Goal: Task Accomplishment & Management: Manage account settings

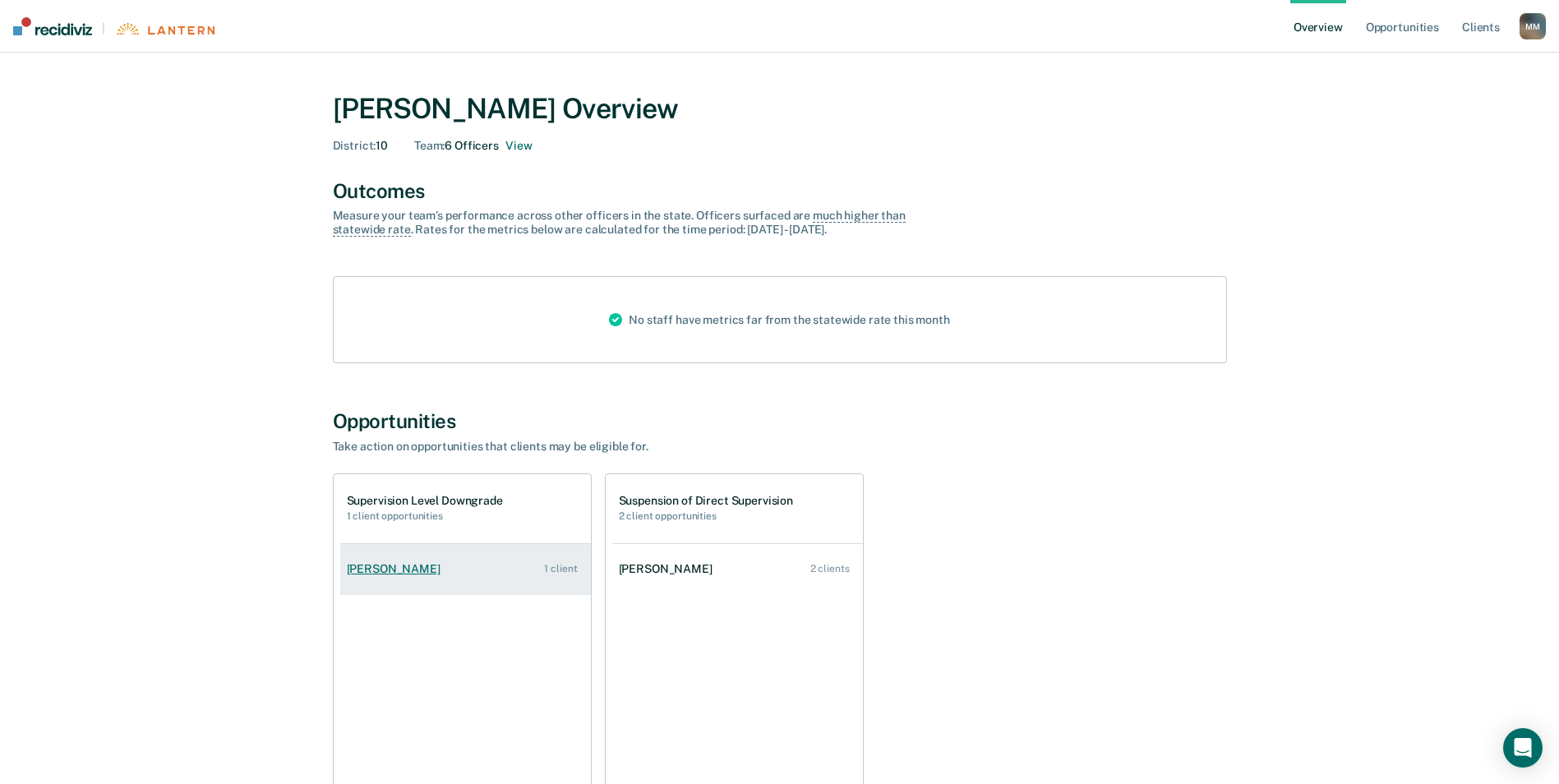
click at [395, 573] on div "[PERSON_NAME]" at bounding box center [397, 569] width 101 height 14
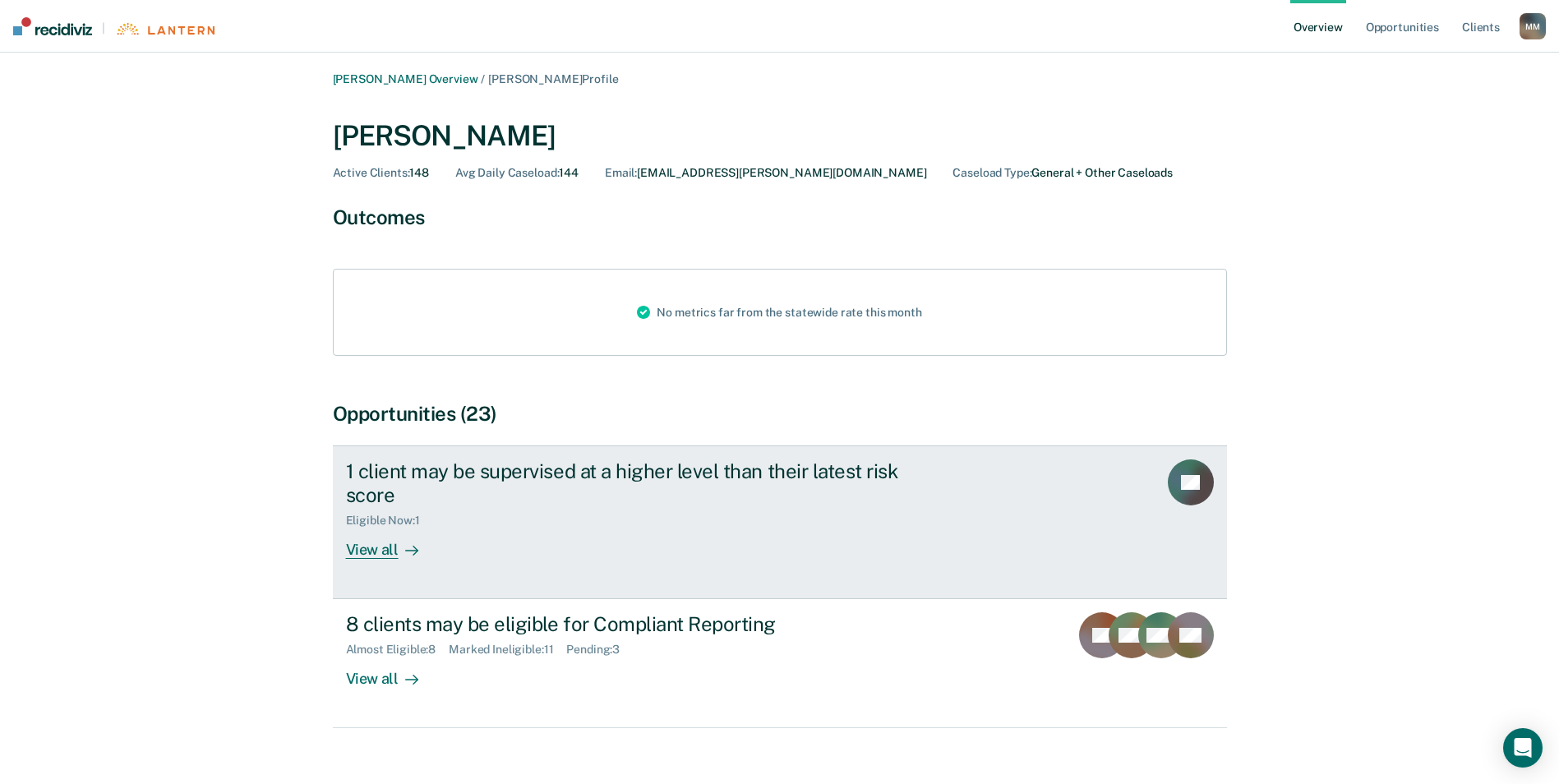
click at [377, 552] on div "View all" at bounding box center [391, 543] width 92 height 32
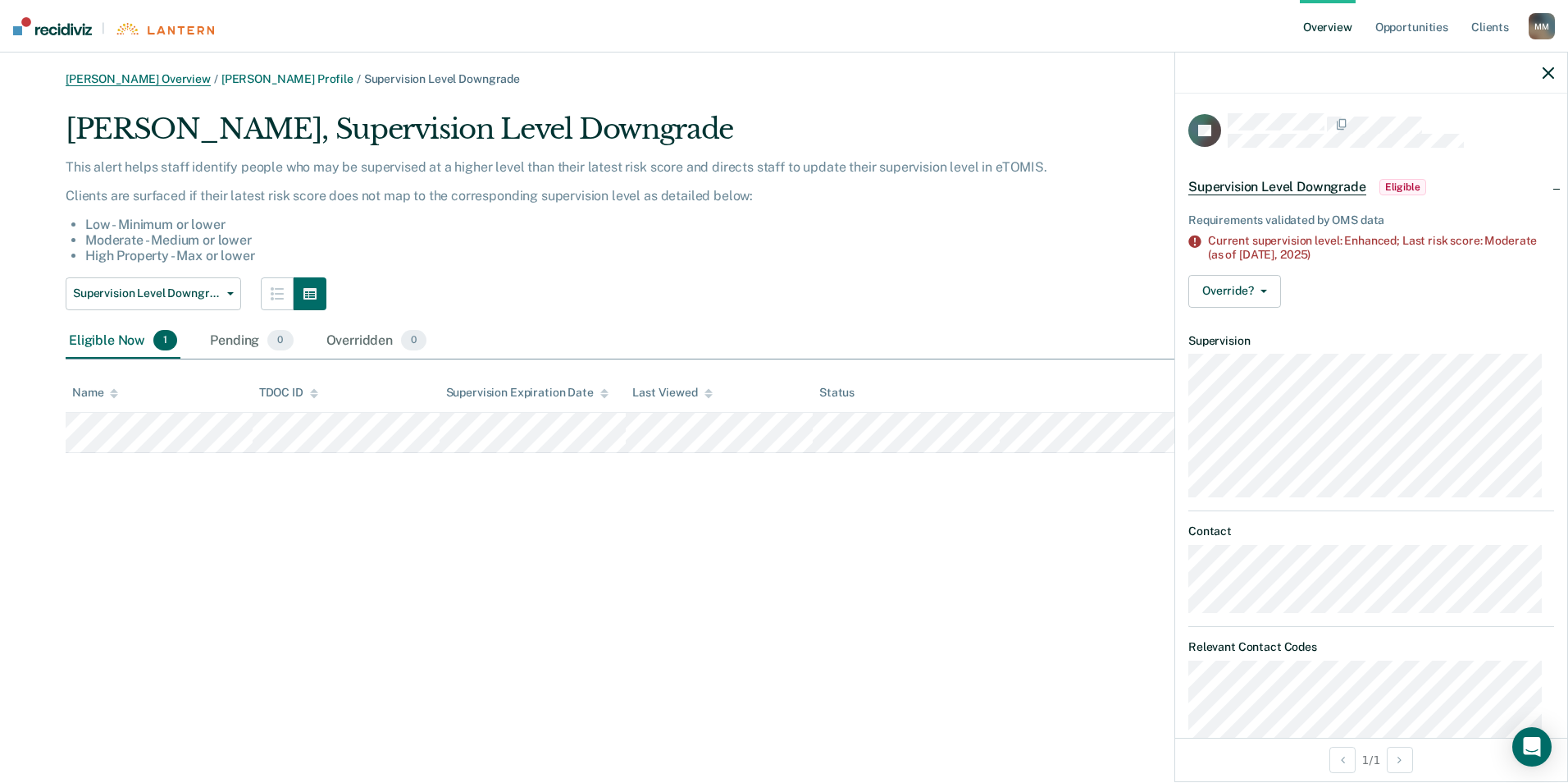
click at [149, 73] on link "[PERSON_NAME] Overview" at bounding box center [138, 79] width 145 height 14
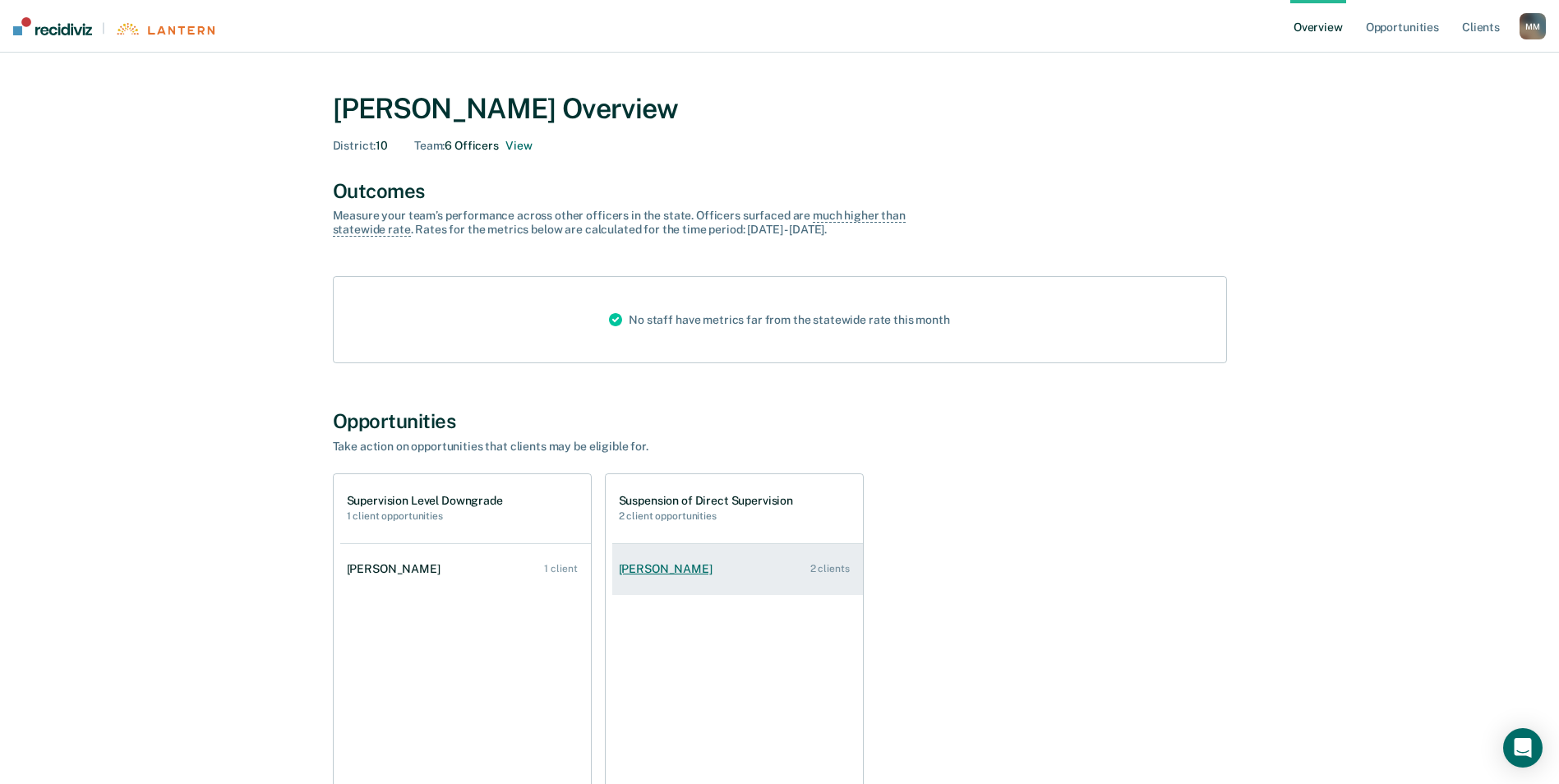
click at [646, 574] on div "[PERSON_NAME]" at bounding box center [669, 569] width 101 height 14
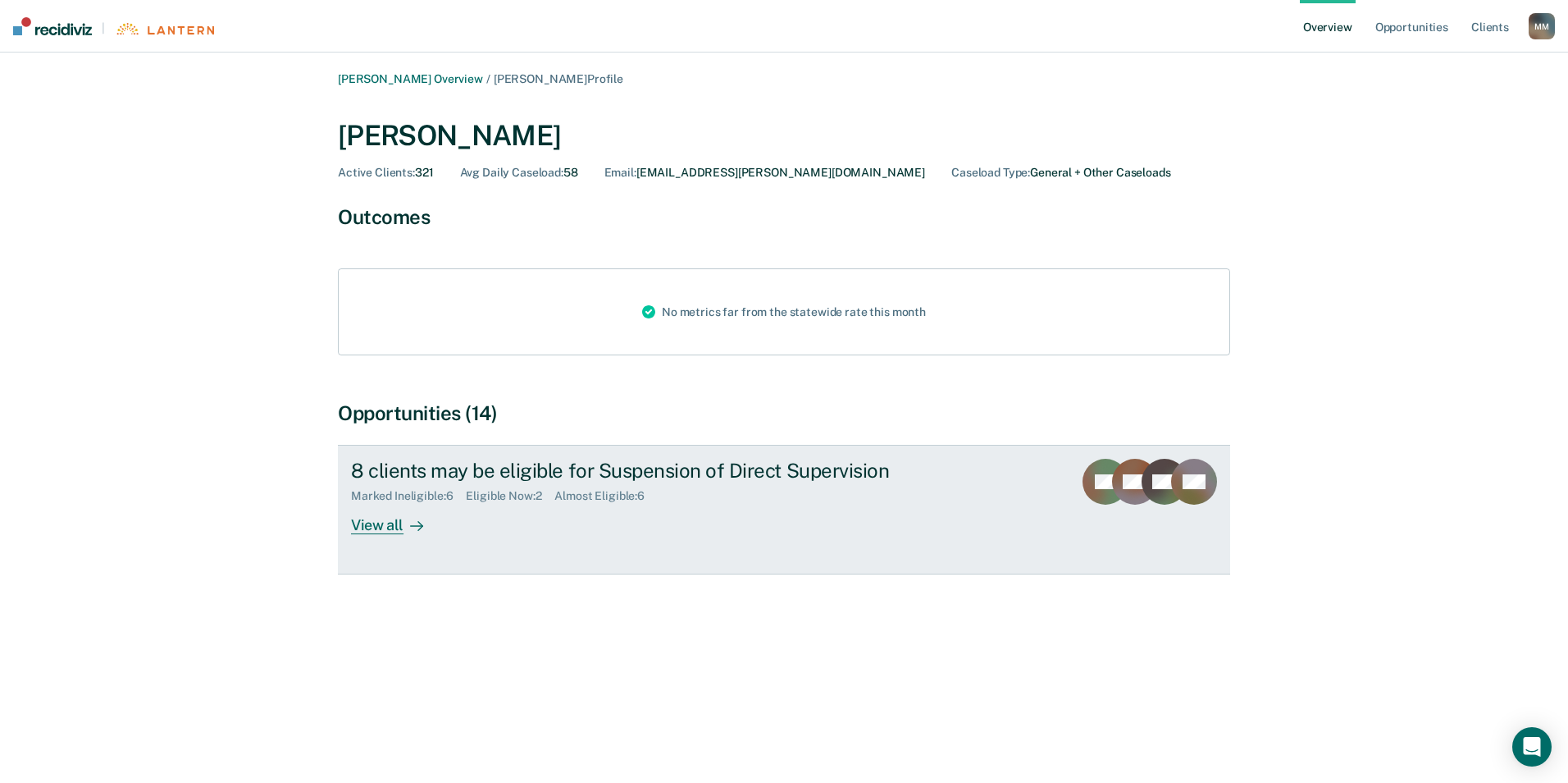
click at [389, 524] on div "View all" at bounding box center [397, 519] width 92 height 32
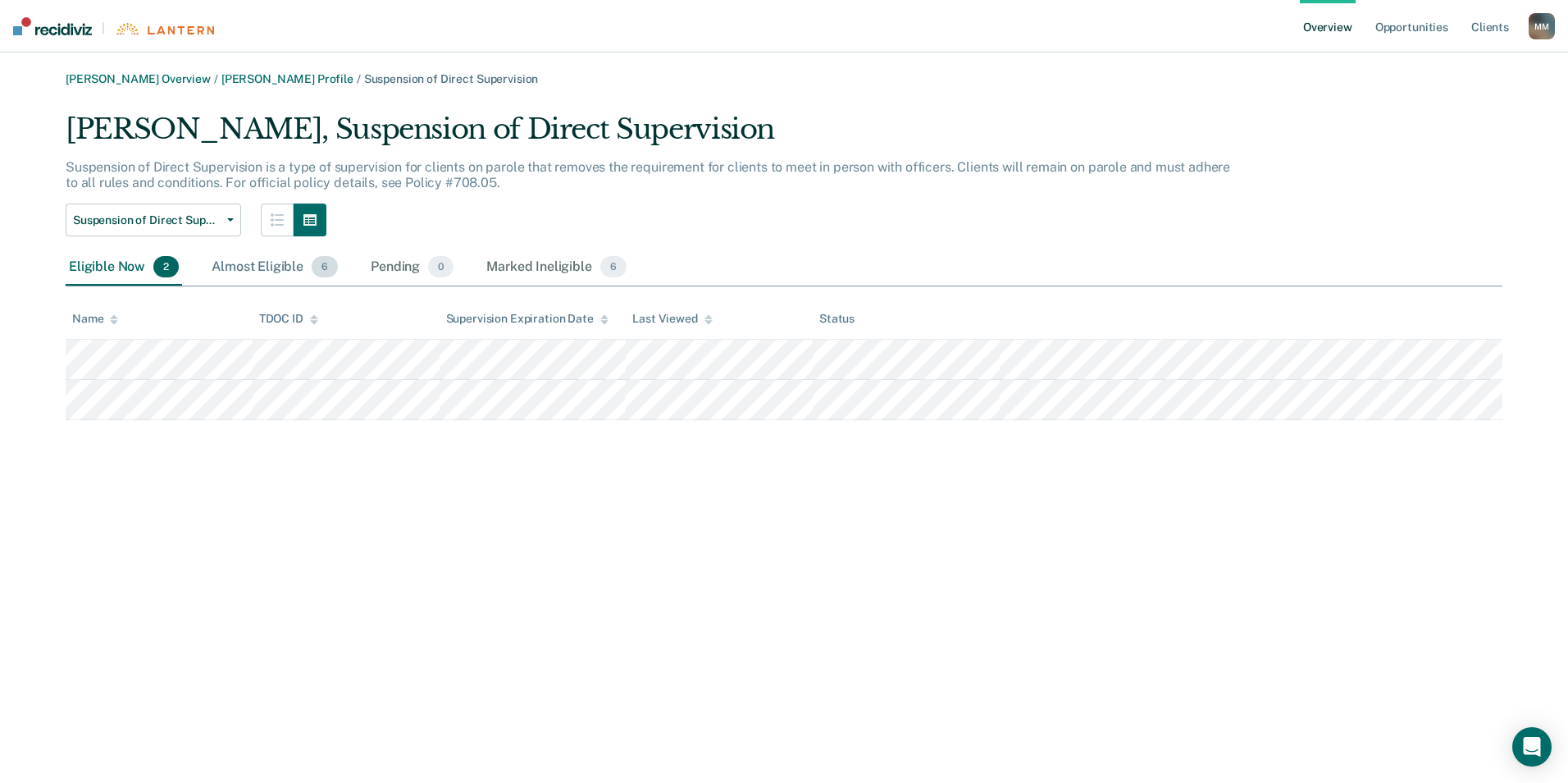
click at [283, 269] on div "Almost Eligible 6" at bounding box center [274, 267] width 133 height 36
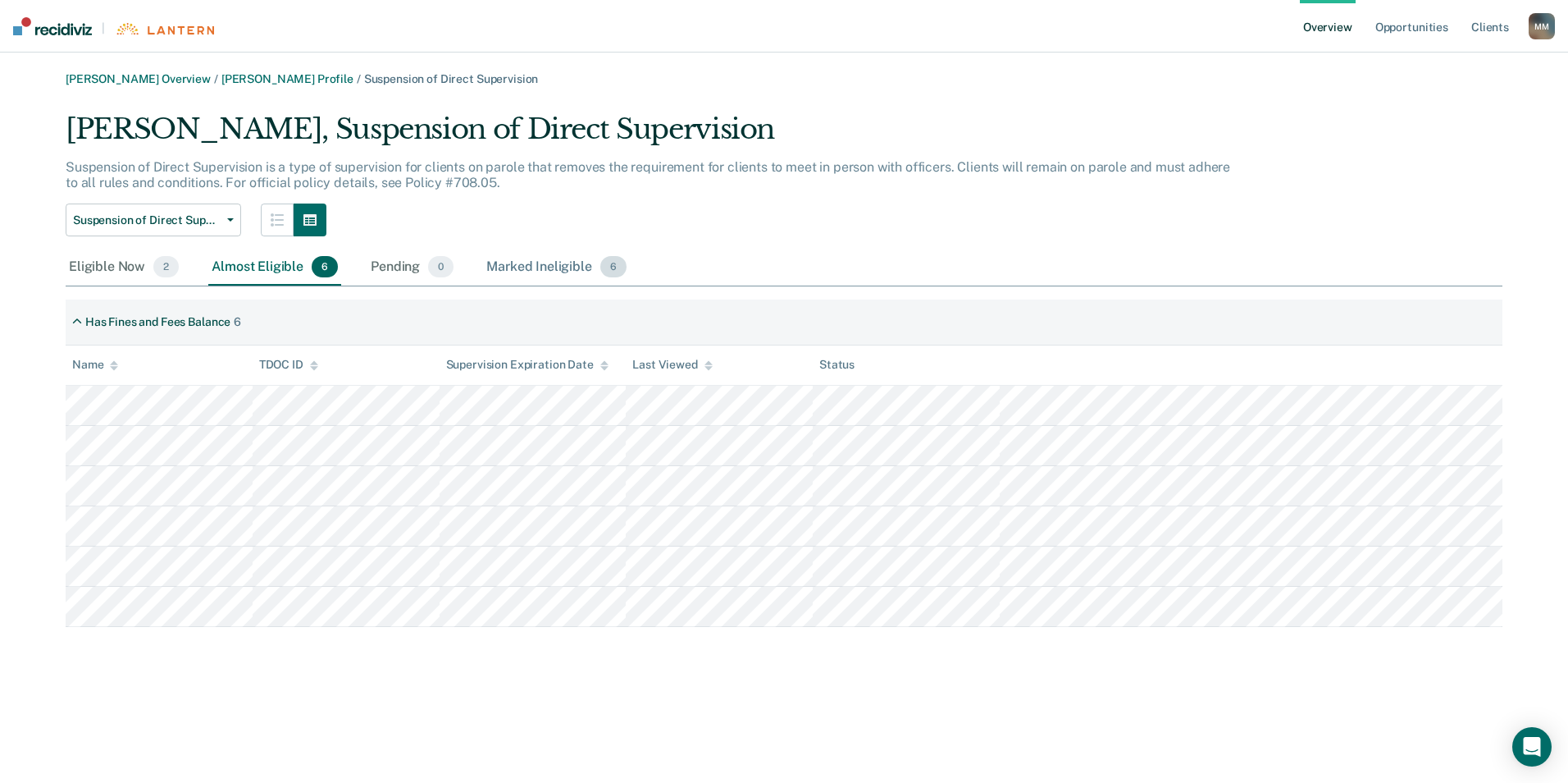
click at [558, 265] on div "Marked Ineligible 6" at bounding box center [557, 267] width 147 height 36
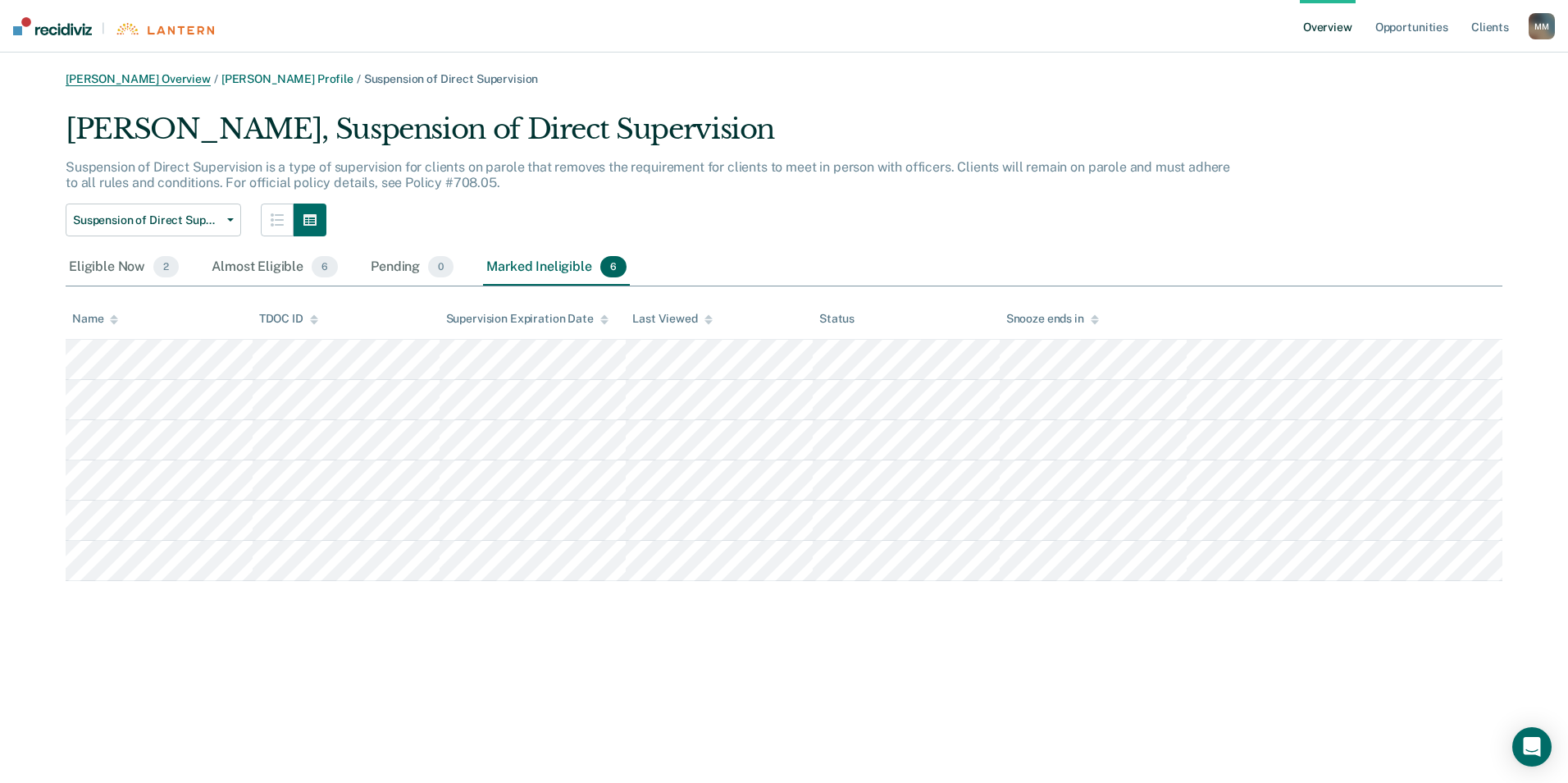
click at [143, 79] on link "[PERSON_NAME] Overview" at bounding box center [138, 79] width 145 height 14
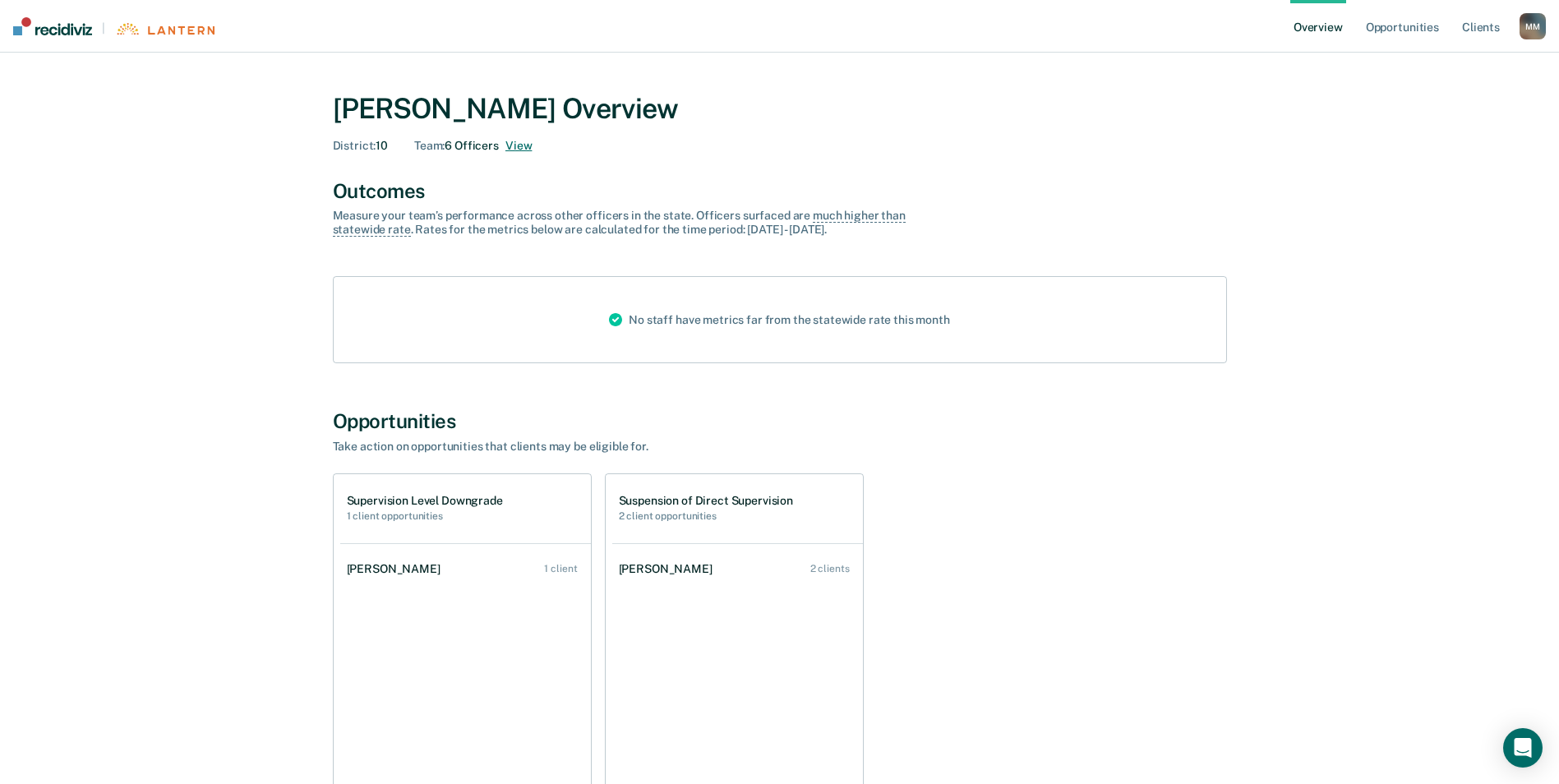
click at [521, 142] on button "View" at bounding box center [519, 145] width 26 height 14
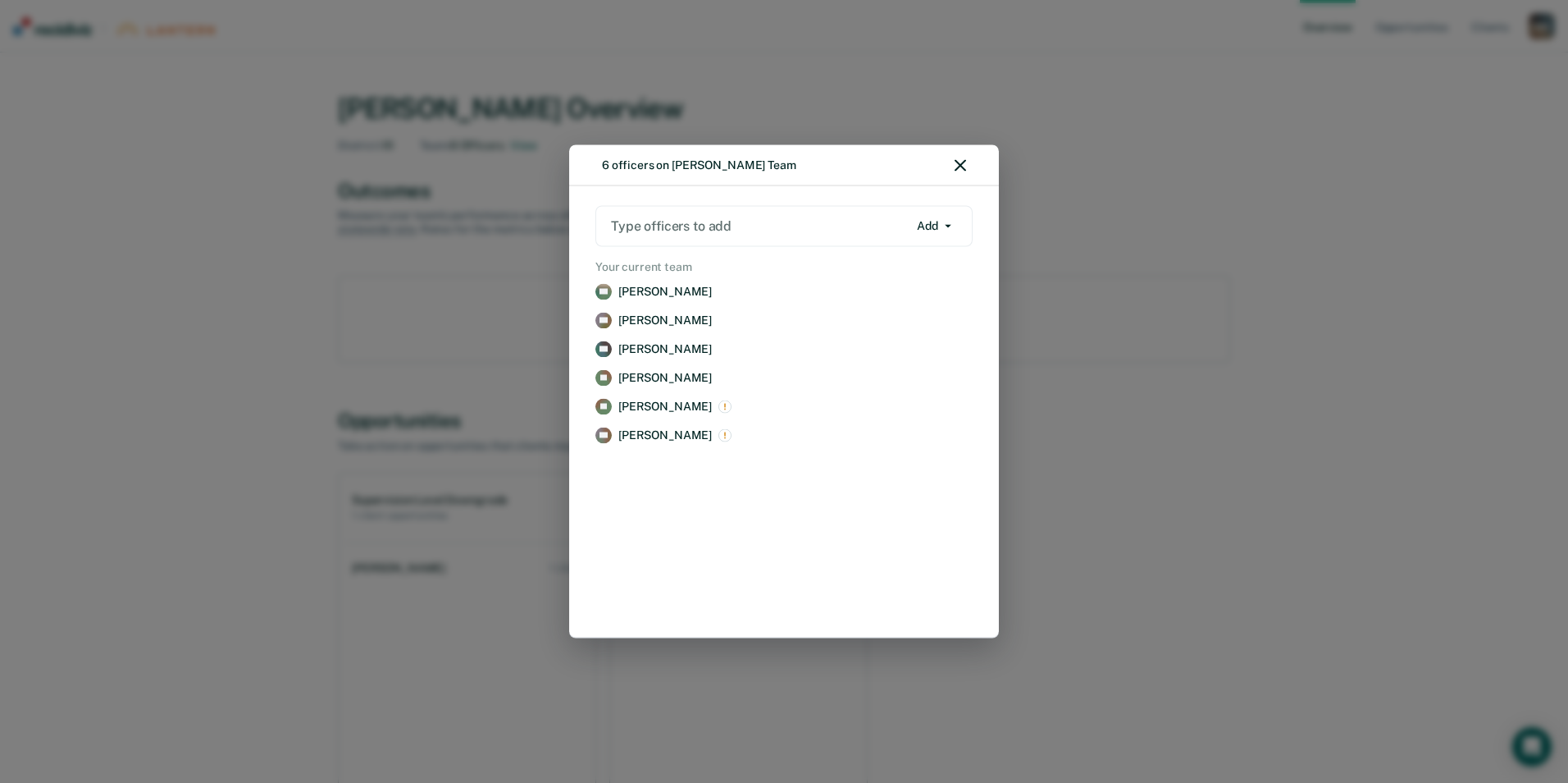
click at [956, 160] on icon "button" at bounding box center [960, 166] width 11 height 11
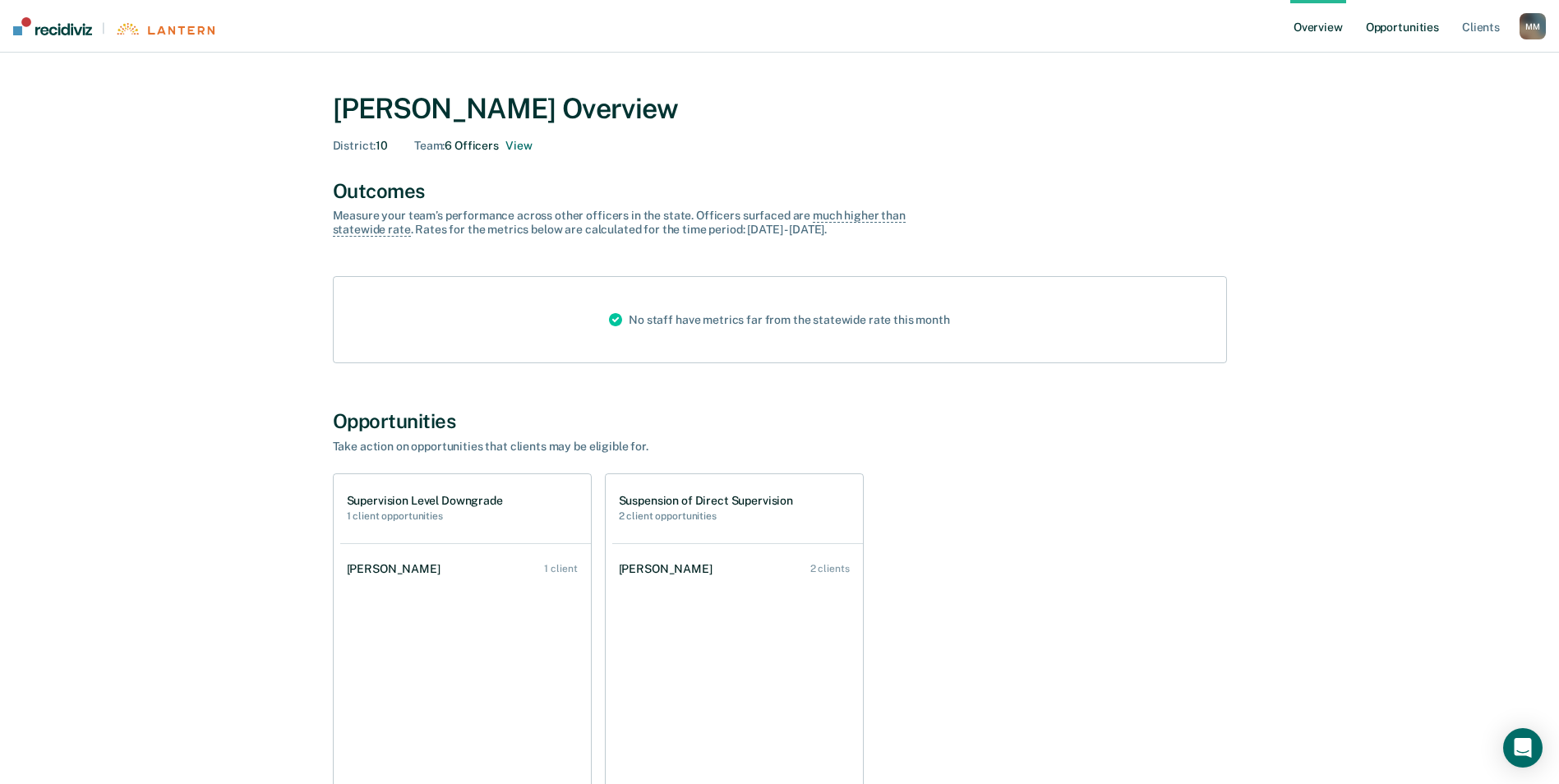
click at [1424, 32] on link "Opportunities" at bounding box center [1403, 26] width 80 height 52
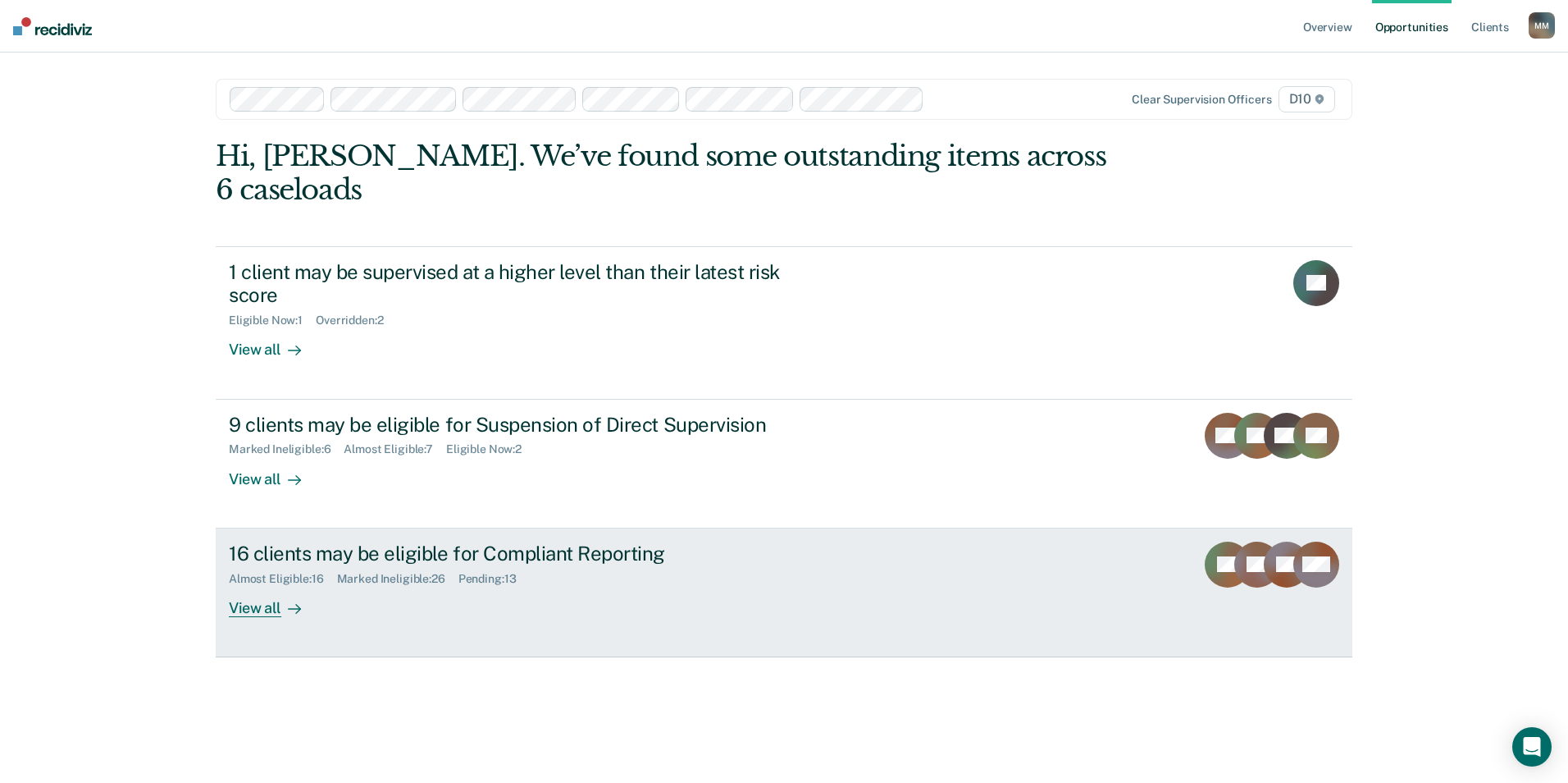
click at [261, 584] on link "16 clients may be eligible for Compliant Reporting Almost Eligible : 16 Marked …" at bounding box center [784, 592] width 1137 height 129
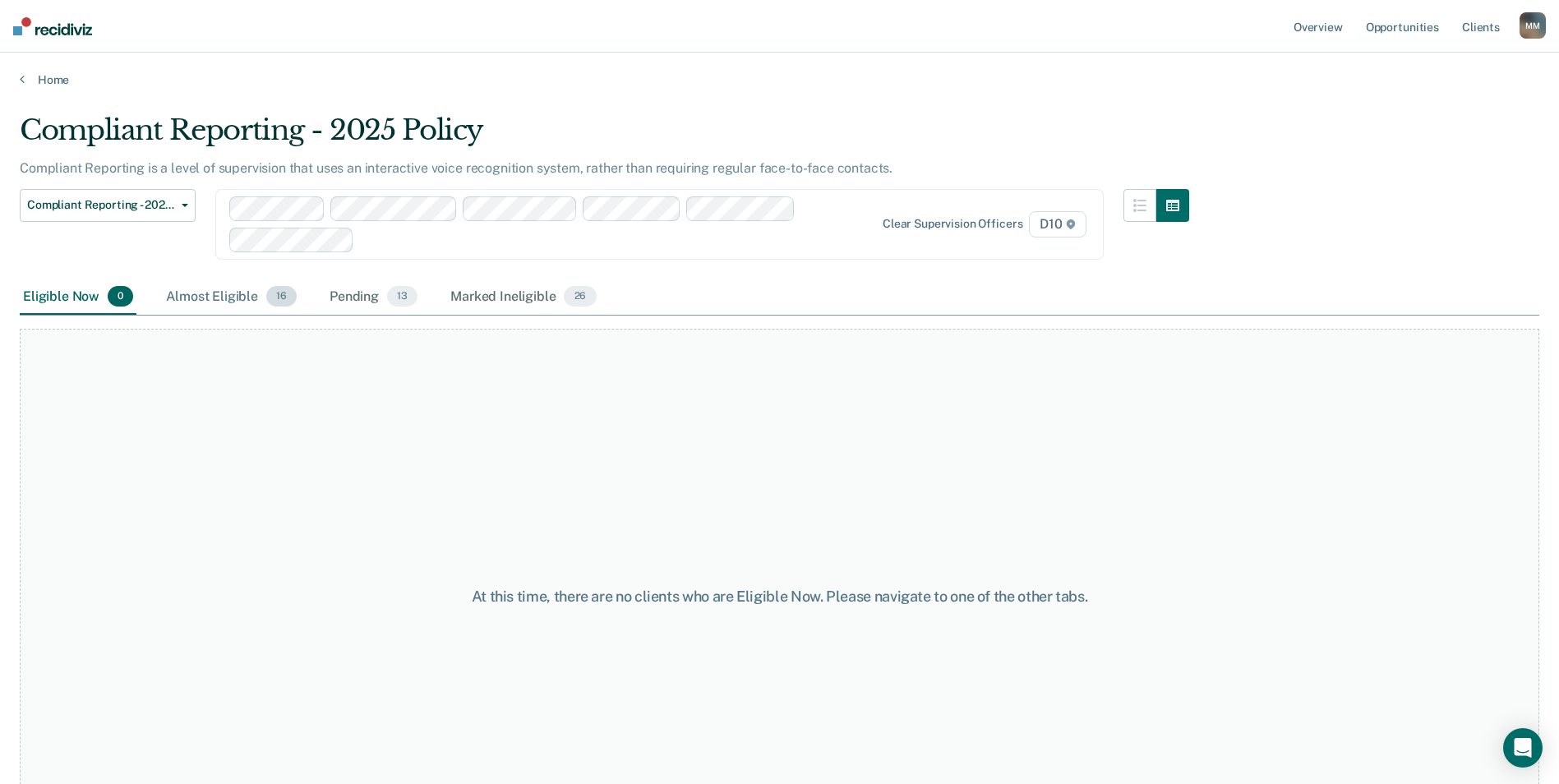
click at [234, 297] on div "Almost Eligible 16" at bounding box center [231, 297] width 137 height 36
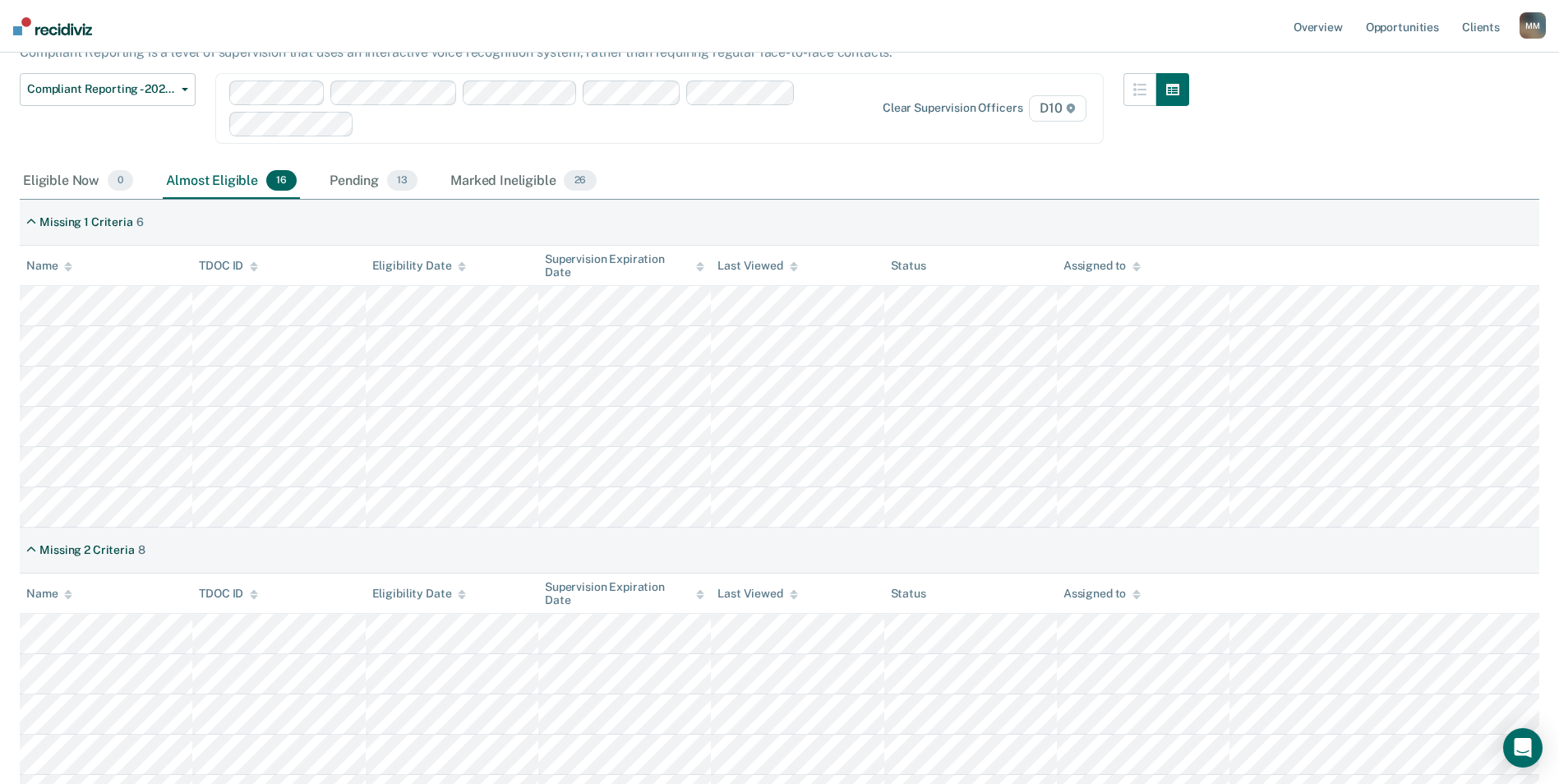
scroll to position [132, 0]
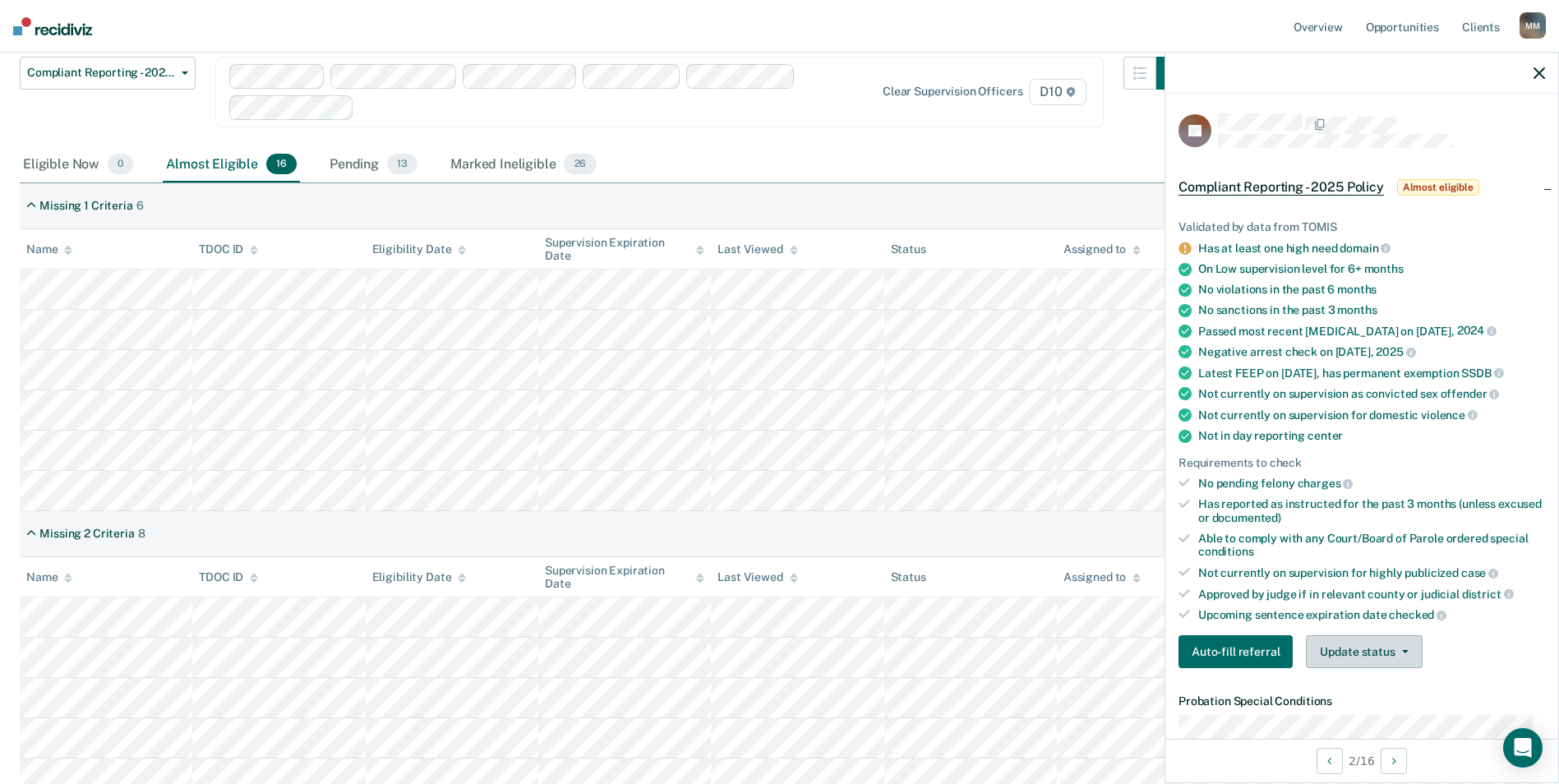
click at [1342, 664] on button "Update status" at bounding box center [1363, 651] width 115 height 33
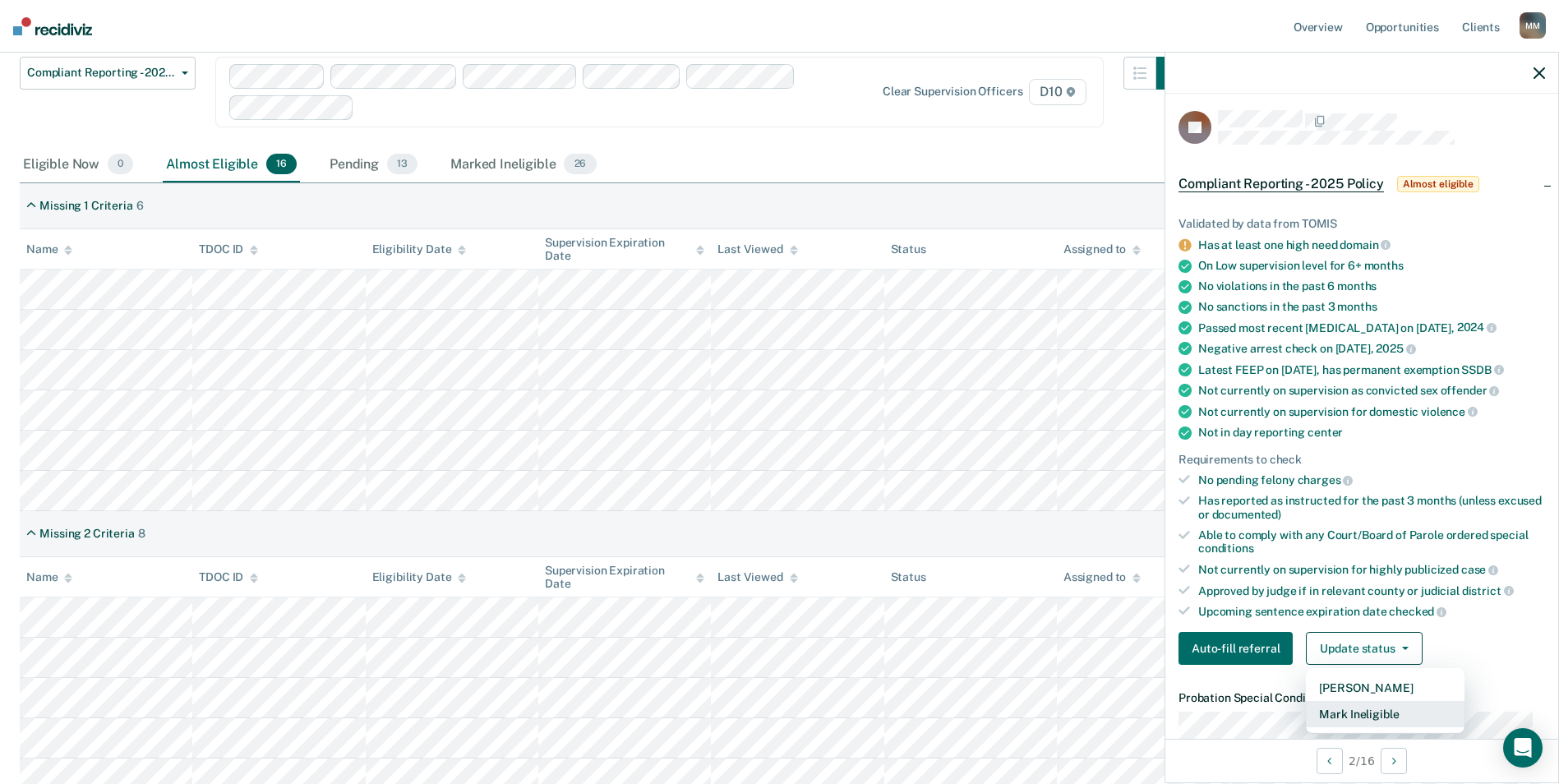
click at [1359, 724] on button "Mark Ineligible" at bounding box center [1385, 714] width 158 height 26
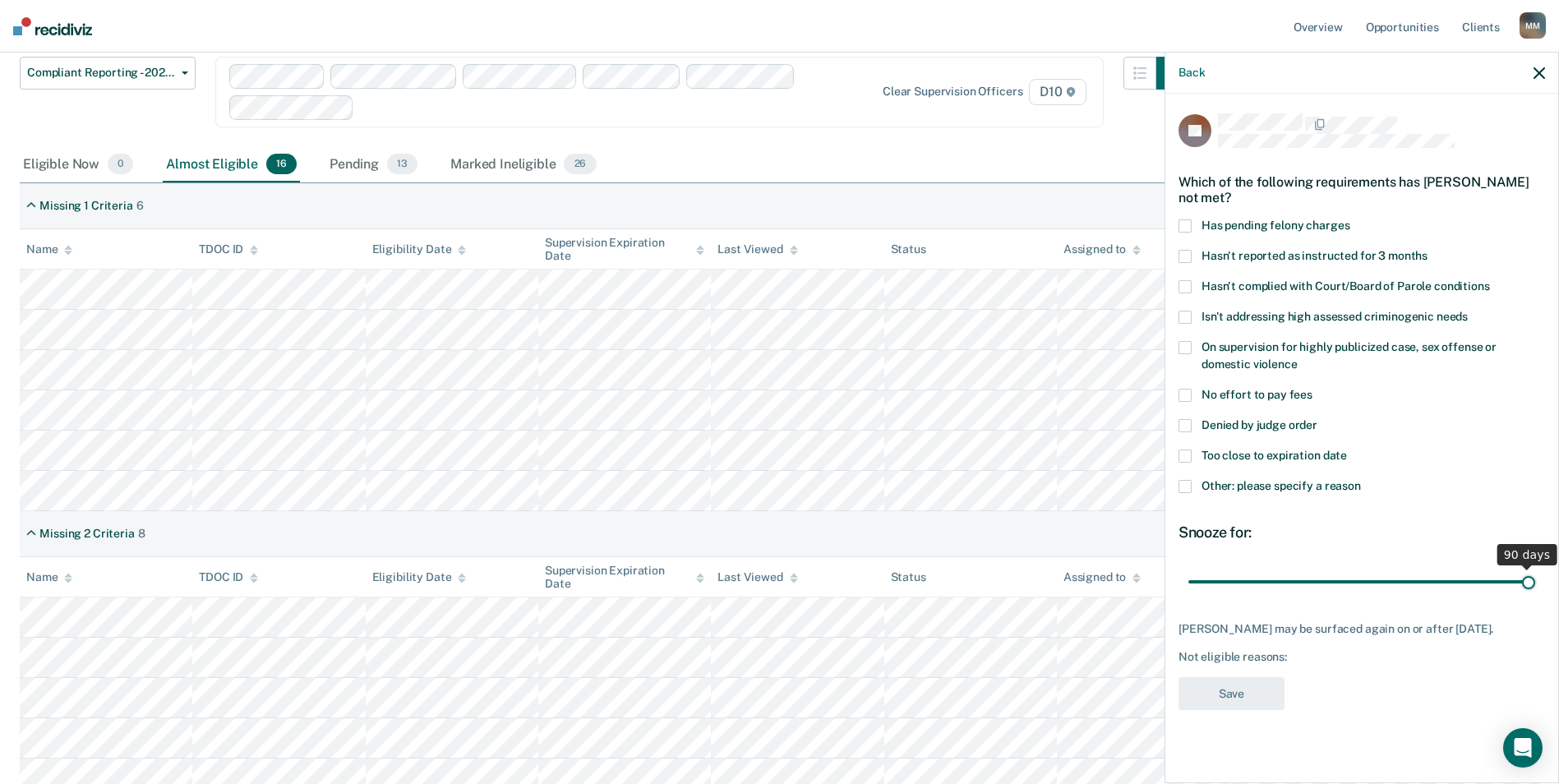
drag, startPoint x: 1302, startPoint y: 583, endPoint x: 1574, endPoint y: 580, distance: 272.0
type input "90"
click at [1535, 580] on input "range" at bounding box center [1362, 581] width 346 height 29
click at [1182, 480] on span at bounding box center [1185, 486] width 13 height 13
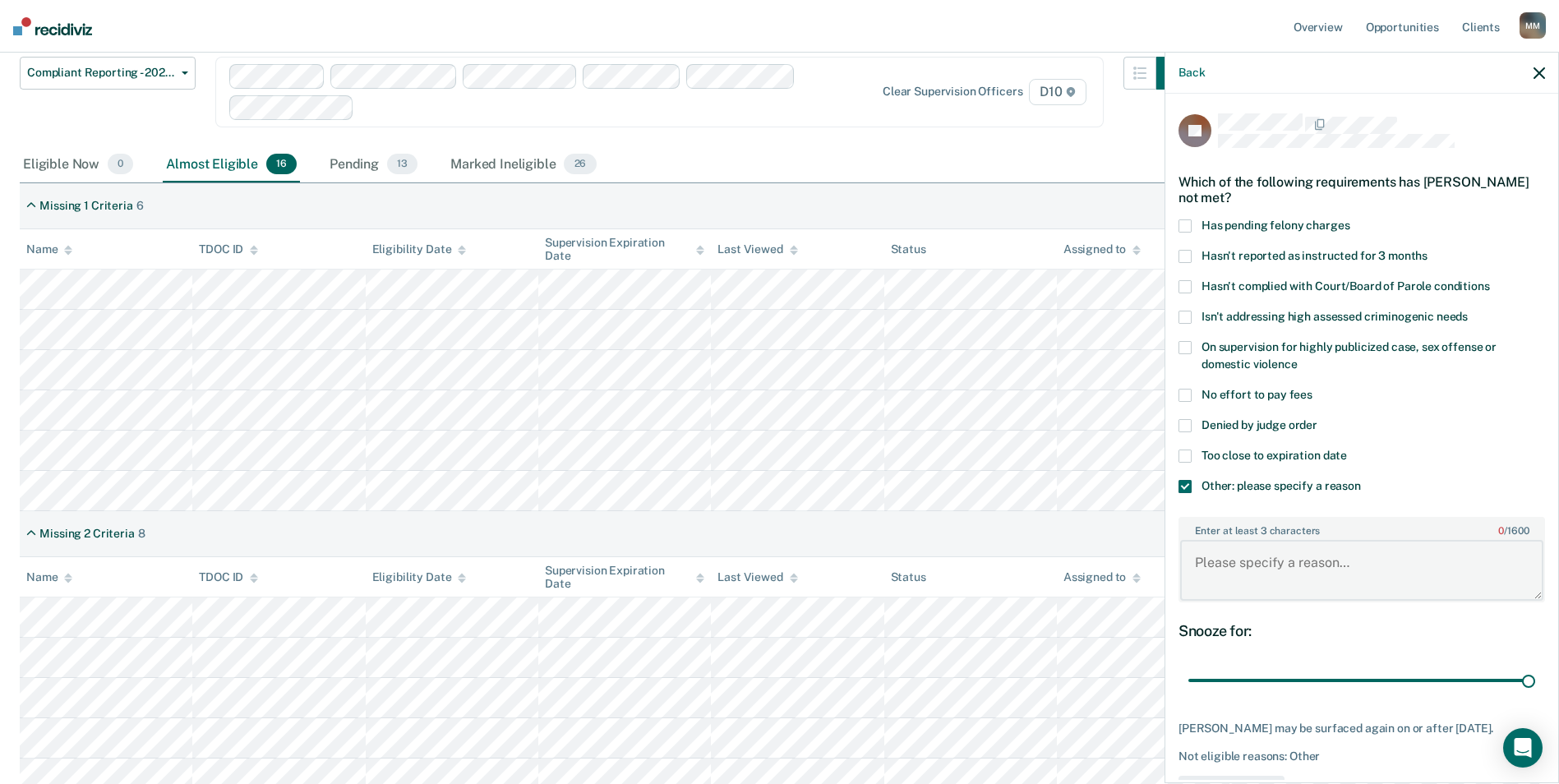
click at [1233, 550] on textarea "Enter at least 3 characters 0 / 1600" at bounding box center [1362, 570] width 363 height 61
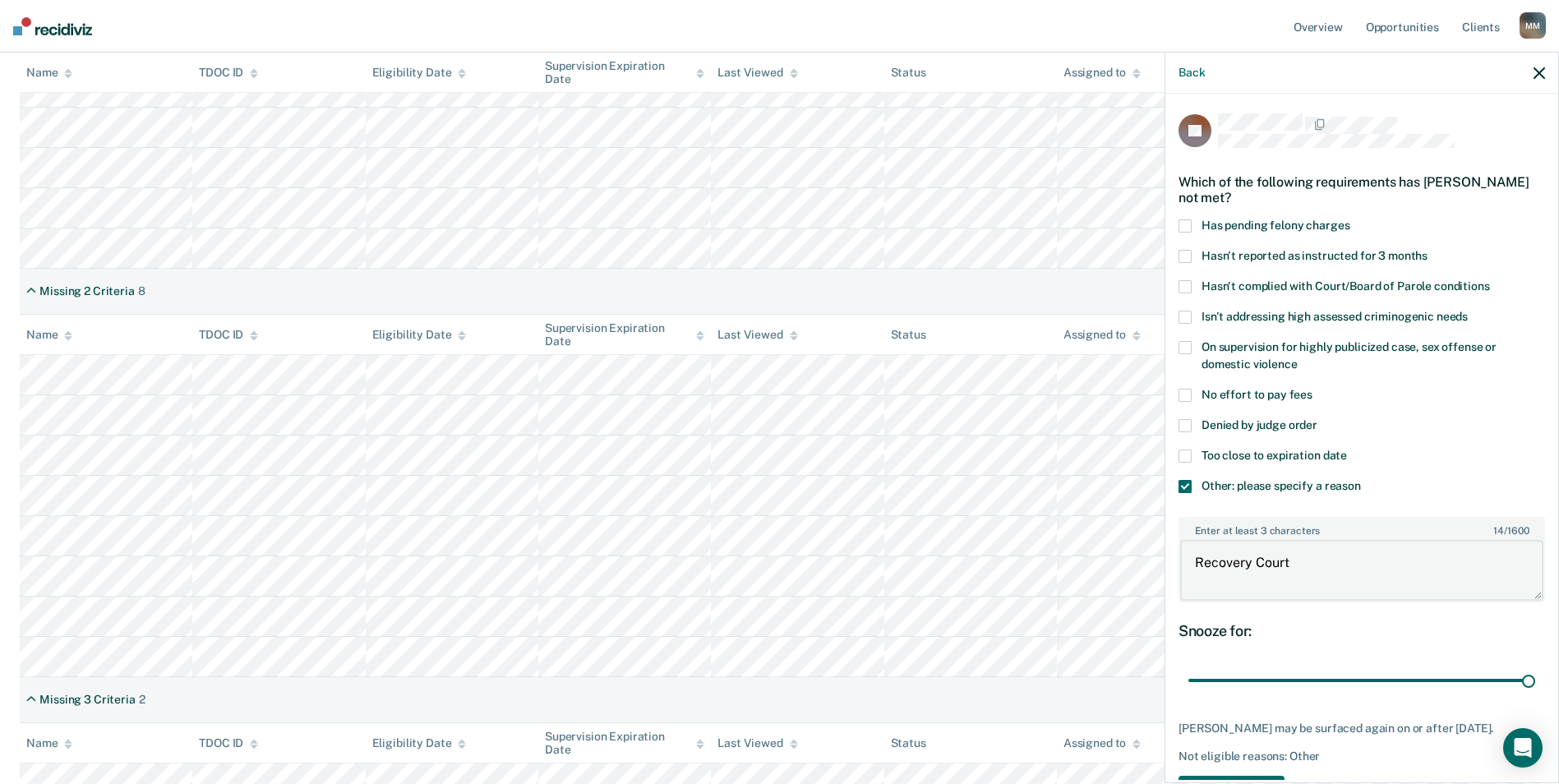
scroll to position [415, 0]
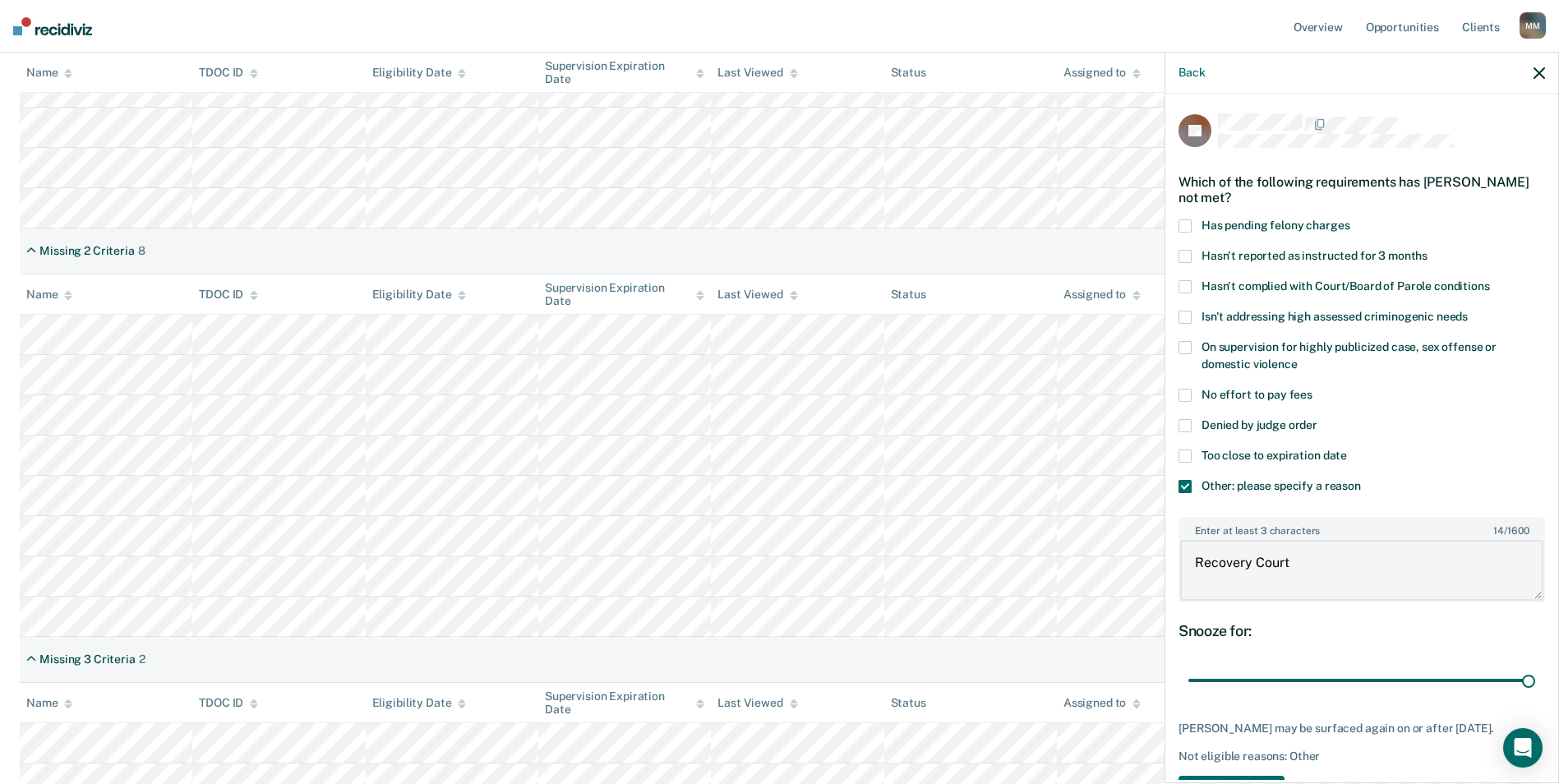
type textarea "Recovery Court"
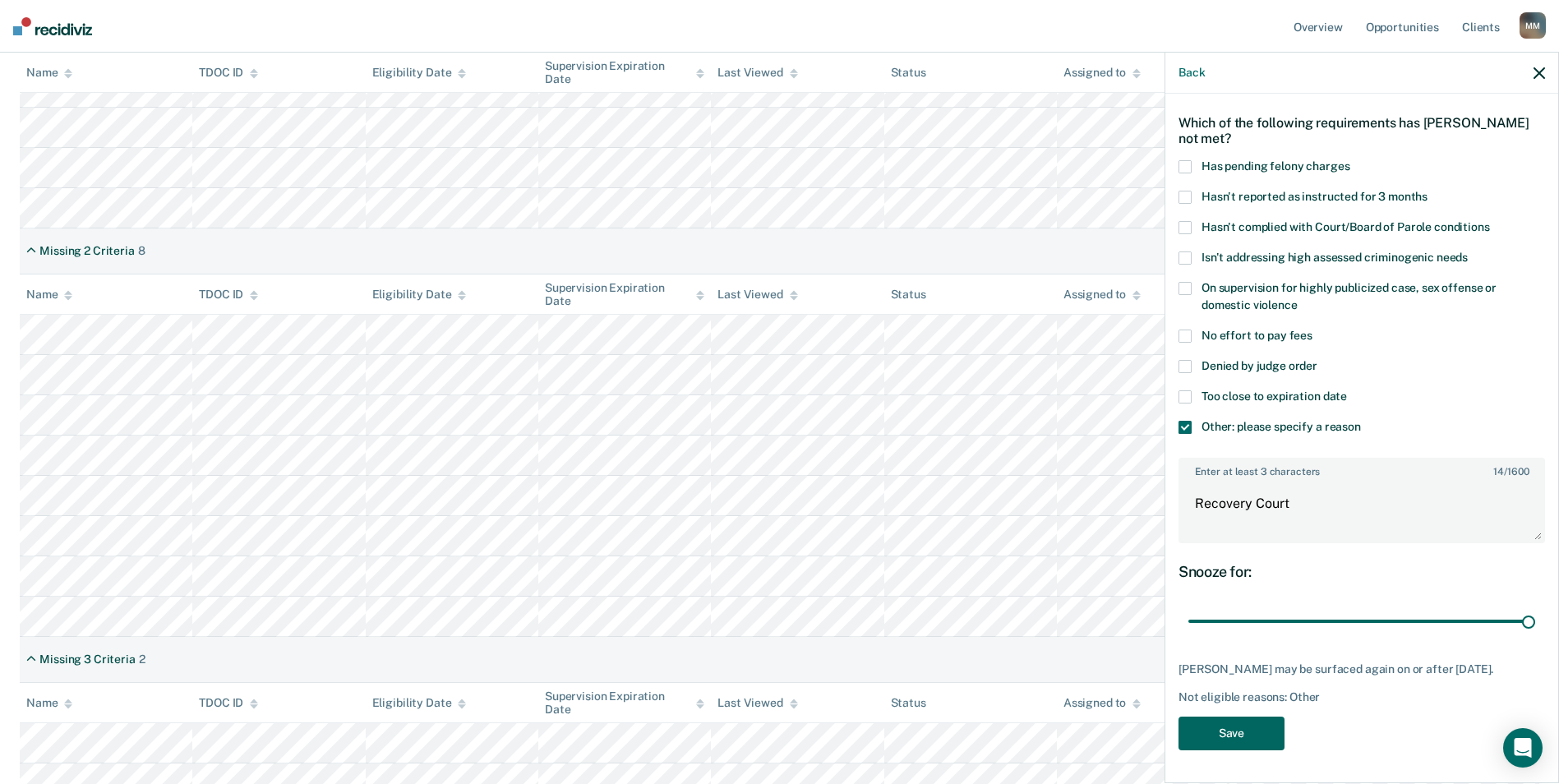
click at [1224, 739] on button "Save" at bounding box center [1231, 733] width 106 height 34
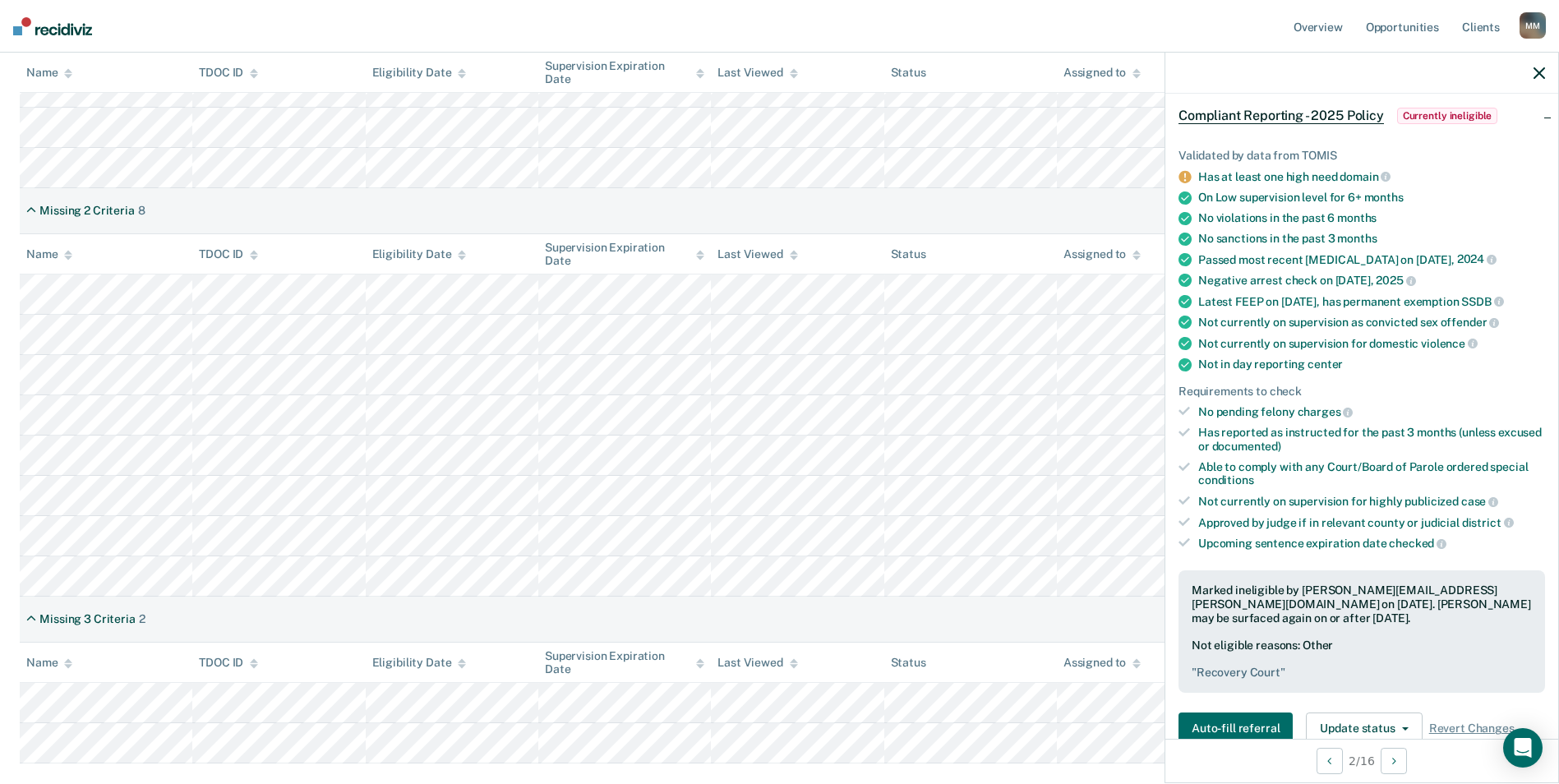
click at [1546, 77] on div at bounding box center [1362, 73] width 393 height 41
click at [1537, 76] on icon "button" at bounding box center [1539, 73] width 11 height 11
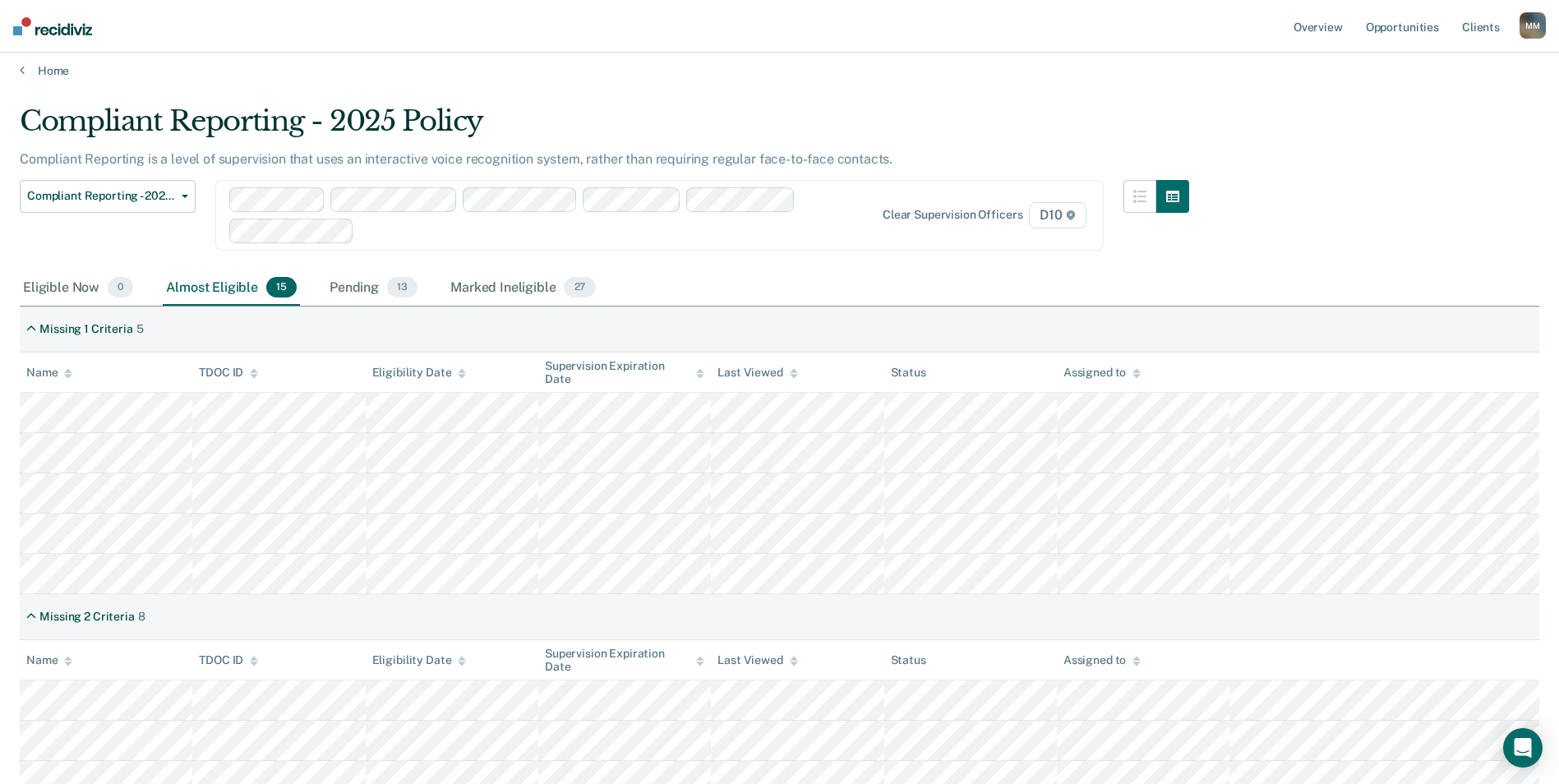
scroll to position [0, 0]
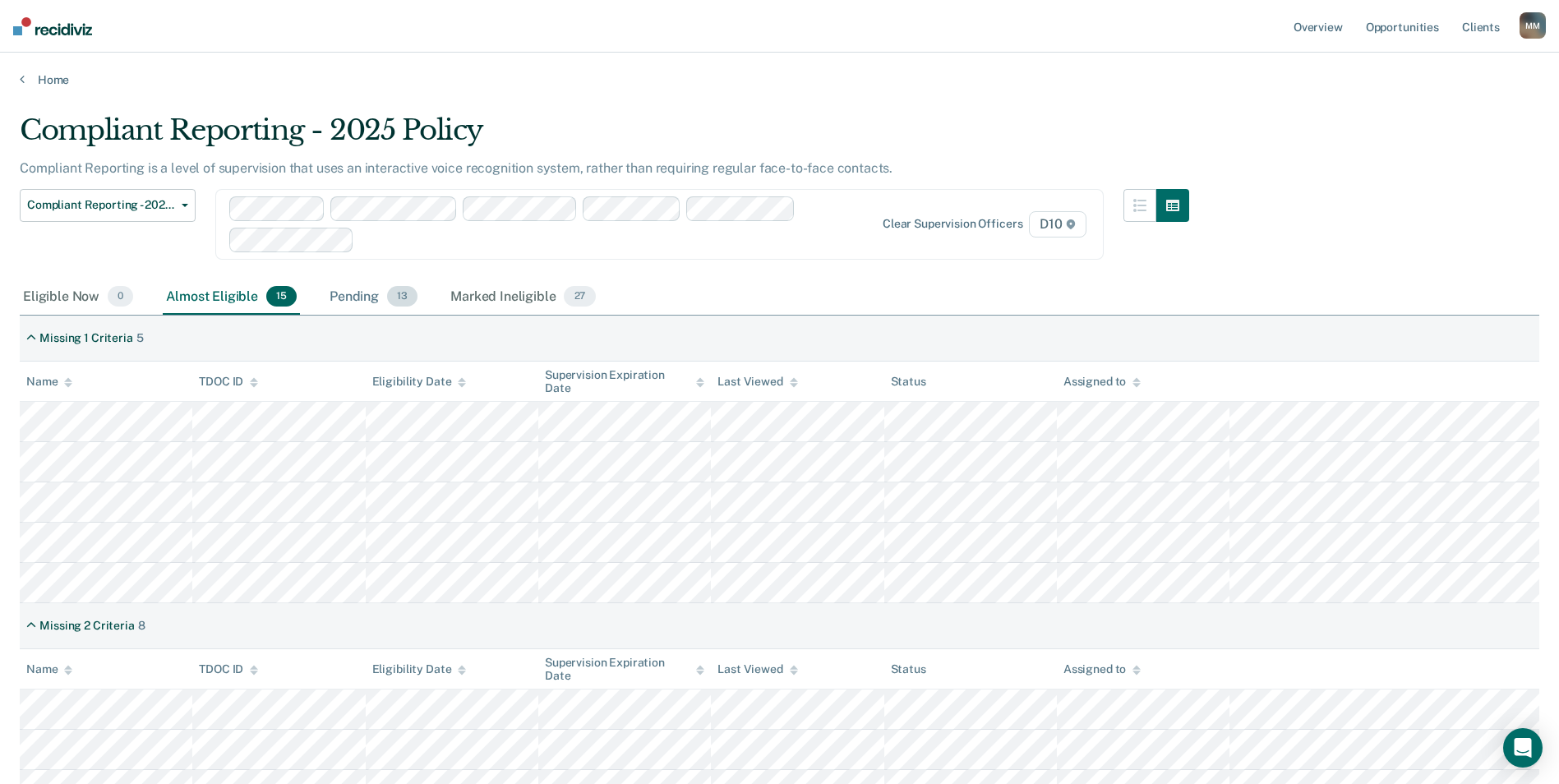
click at [362, 299] on div "Pending 13" at bounding box center [373, 297] width 94 height 36
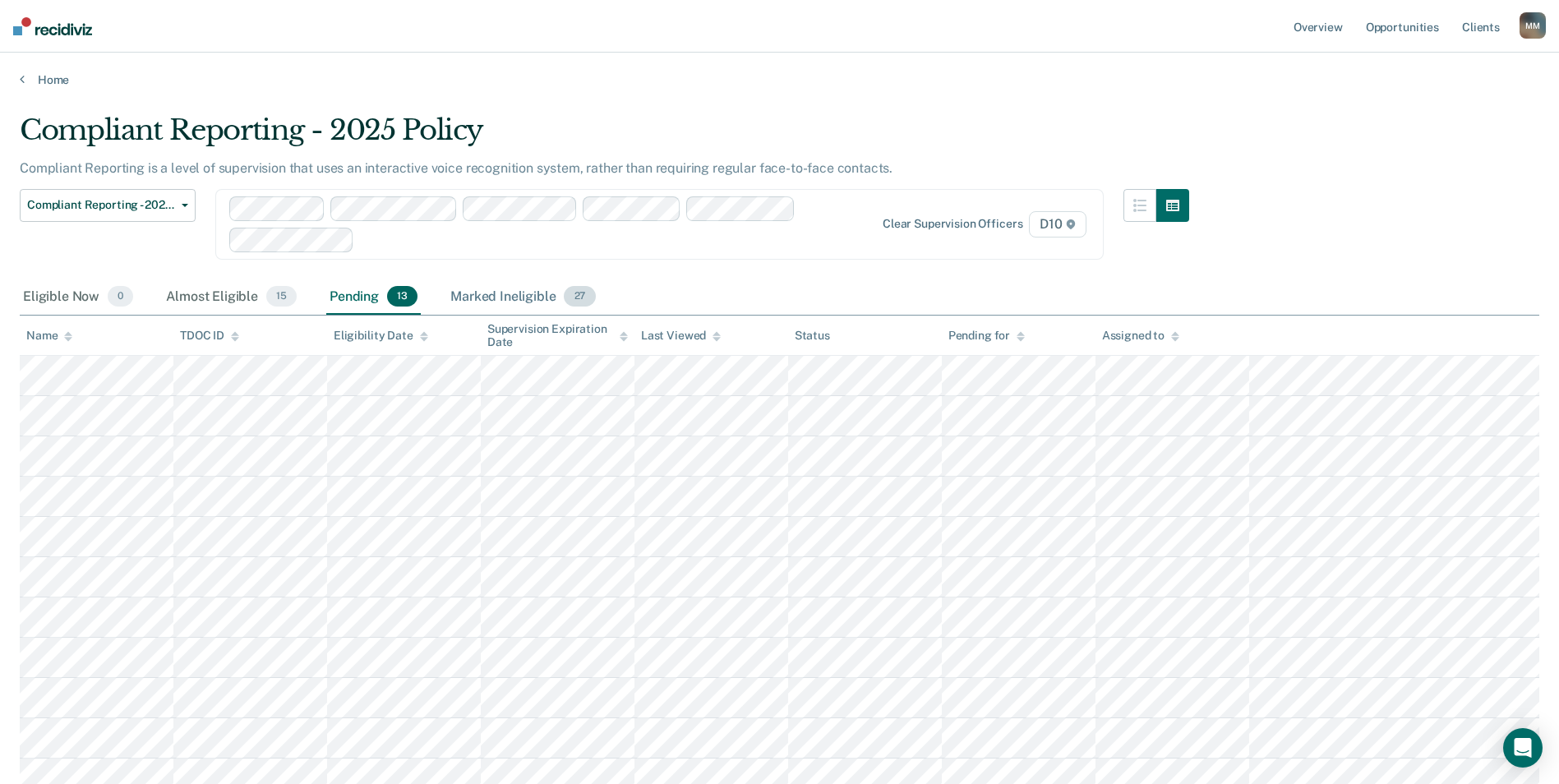
click at [528, 305] on div "Marked Ineligible 27" at bounding box center [522, 297] width 151 height 36
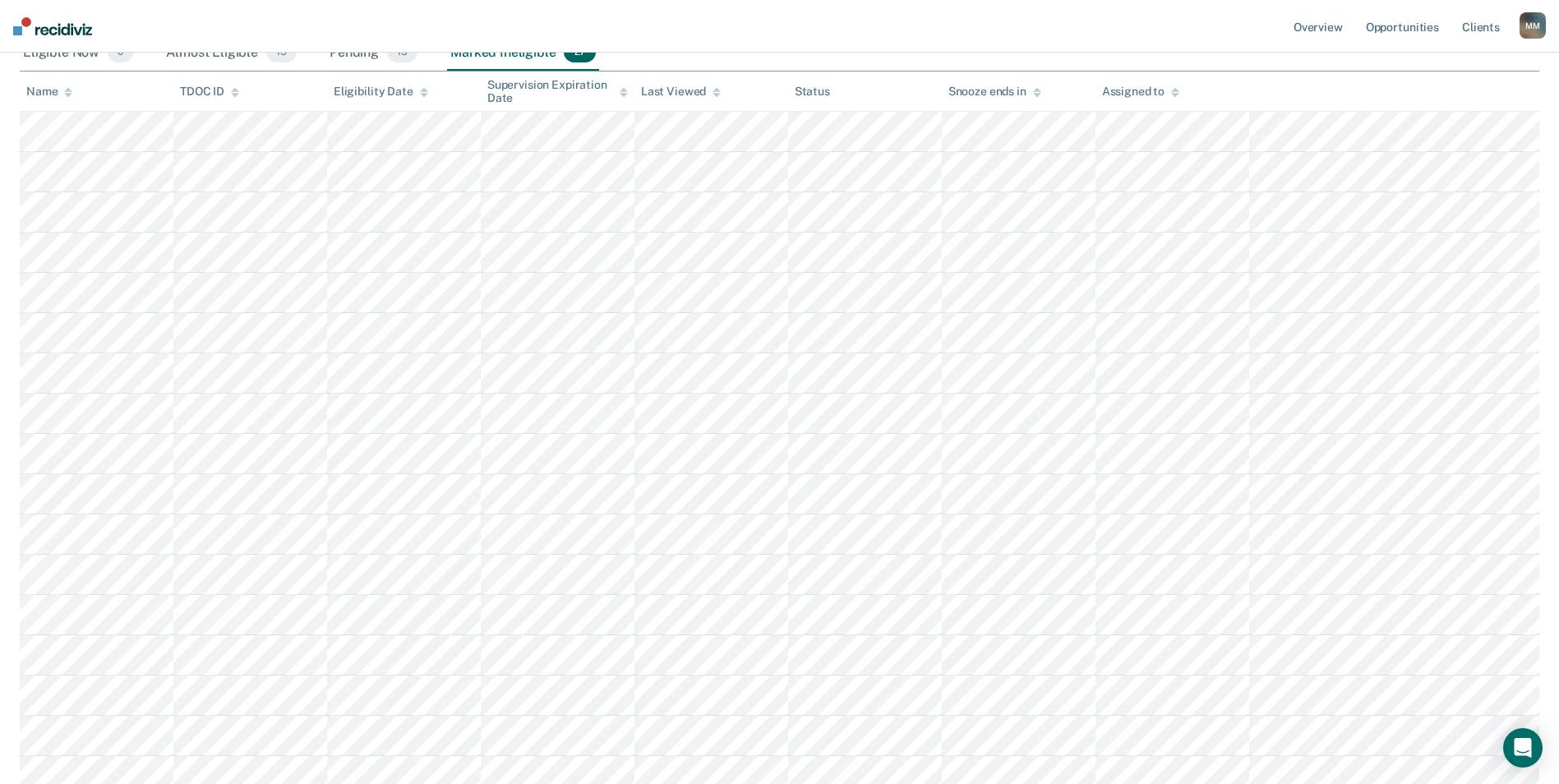
scroll to position [230, 0]
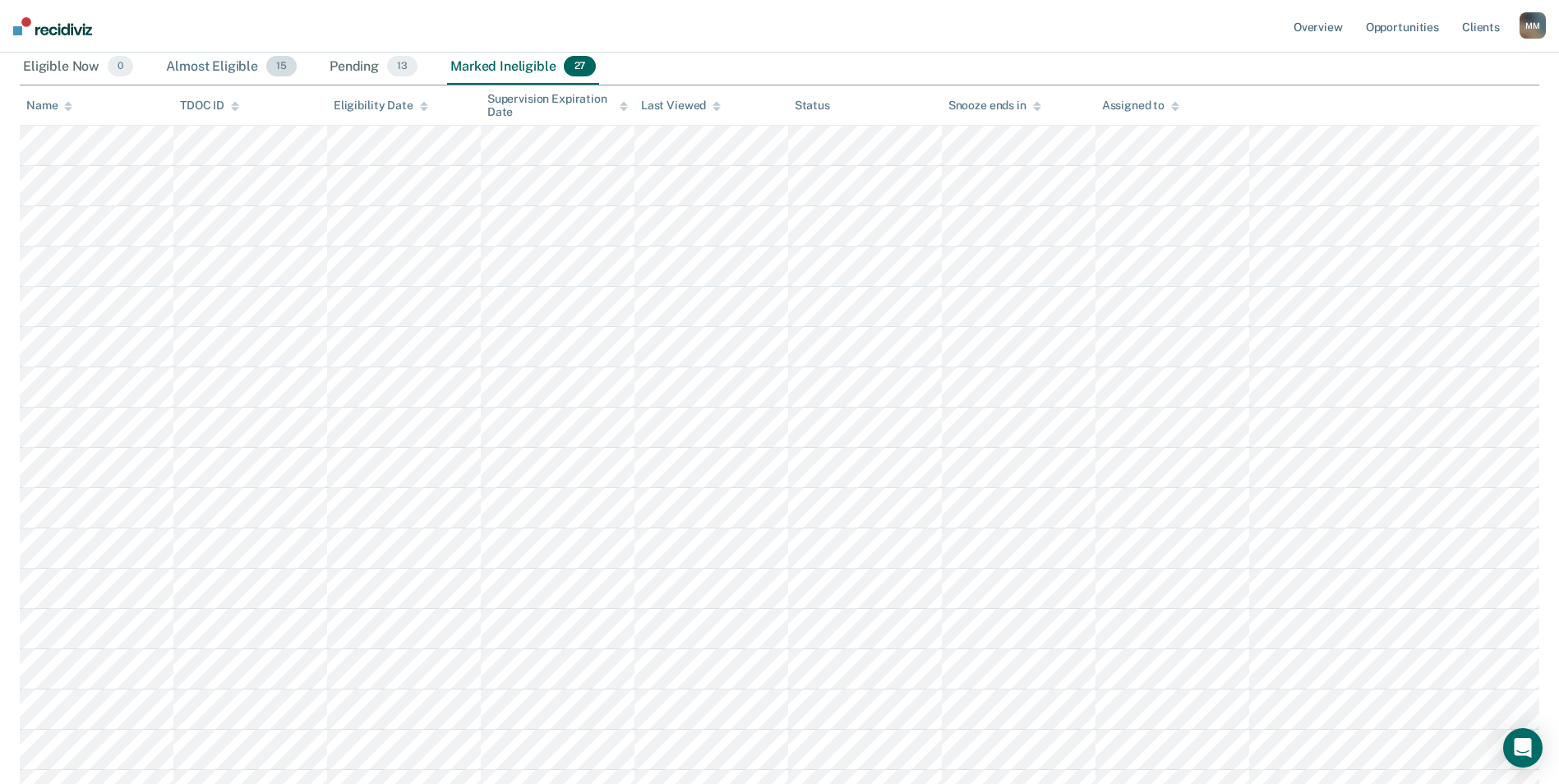
click at [230, 62] on div "Almost Eligible 15" at bounding box center [231, 67] width 137 height 36
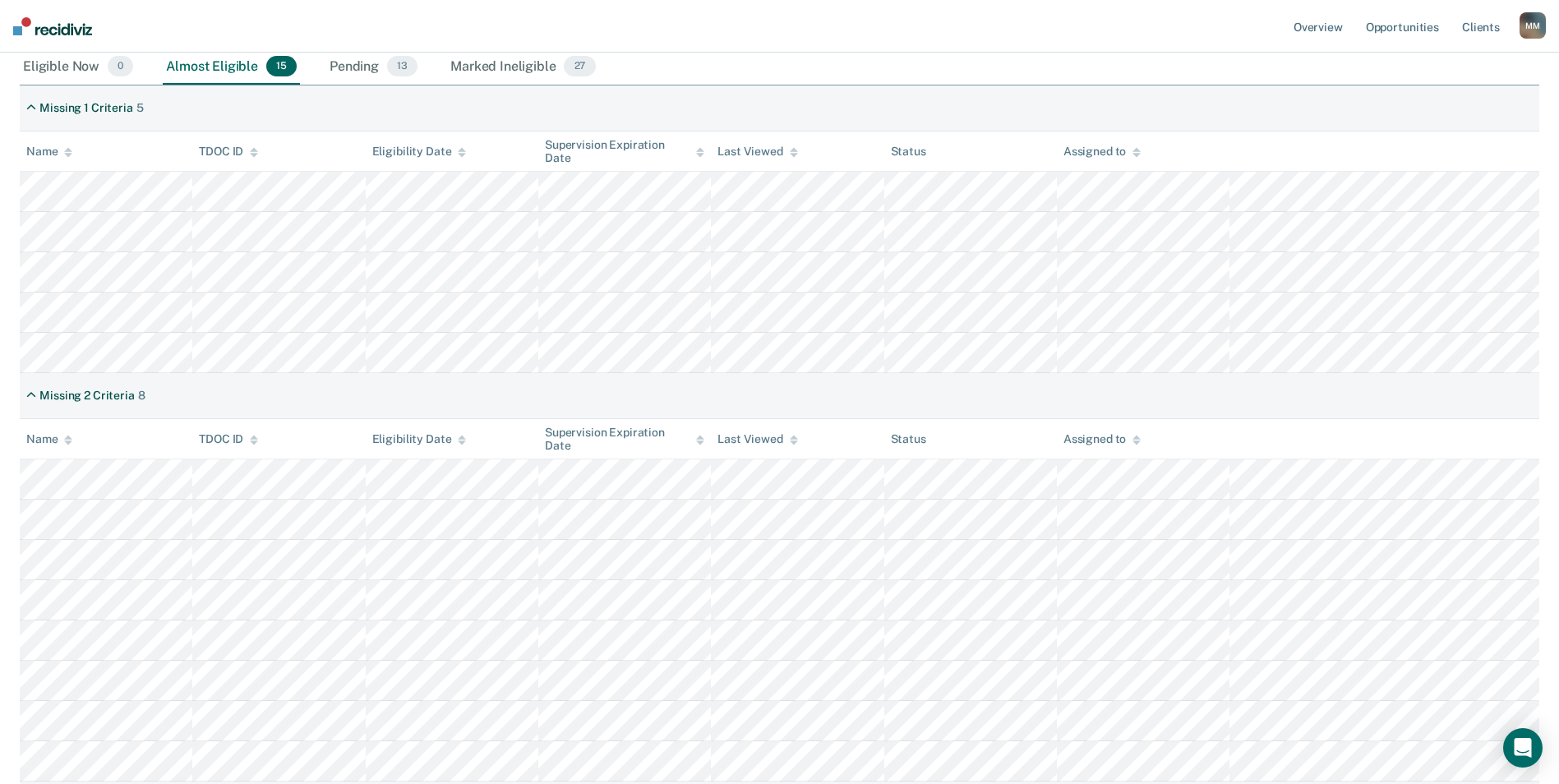
click at [229, 69] on div "Almost Eligible 15" at bounding box center [231, 67] width 137 height 36
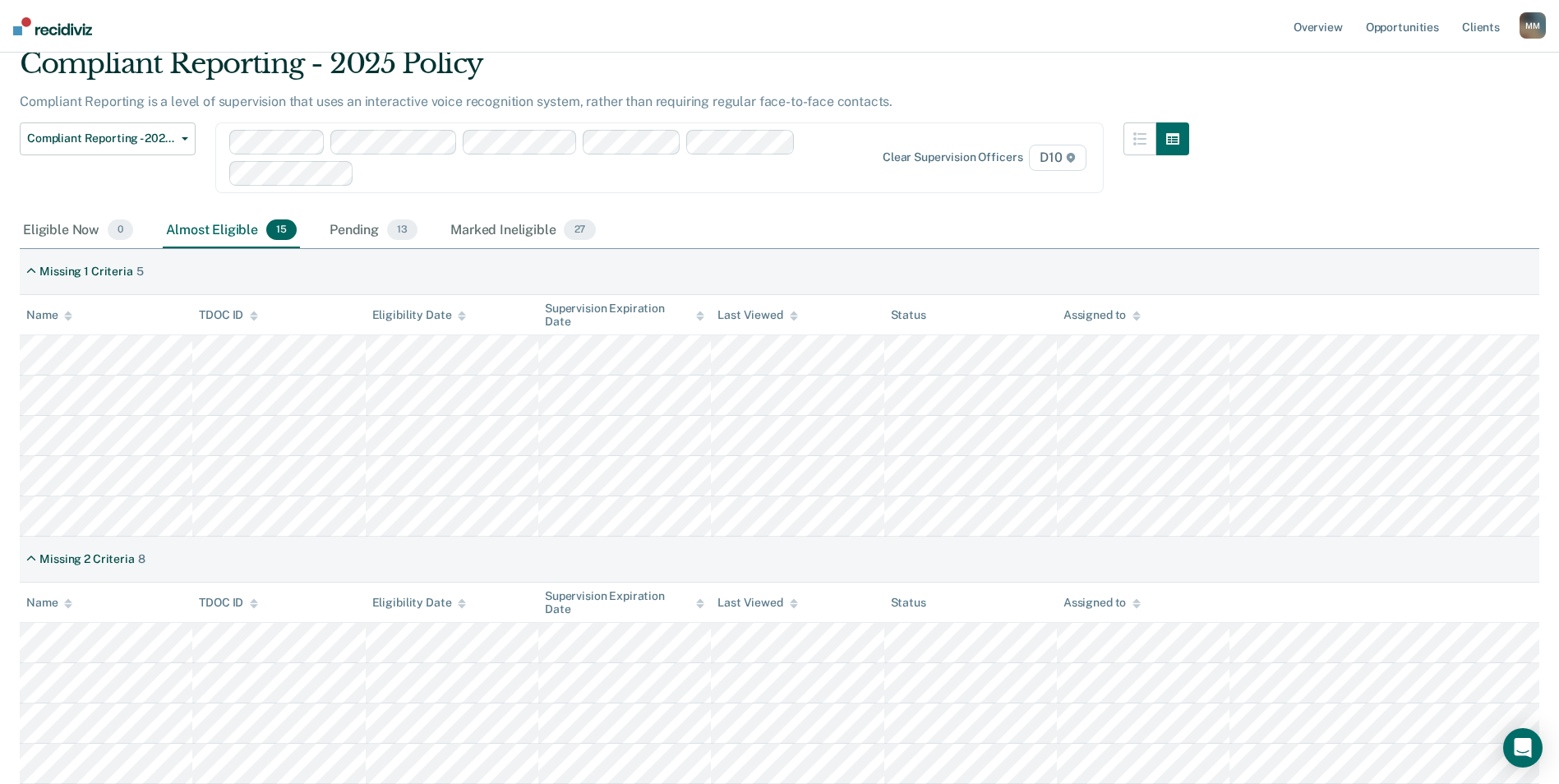
scroll to position [66, 0]
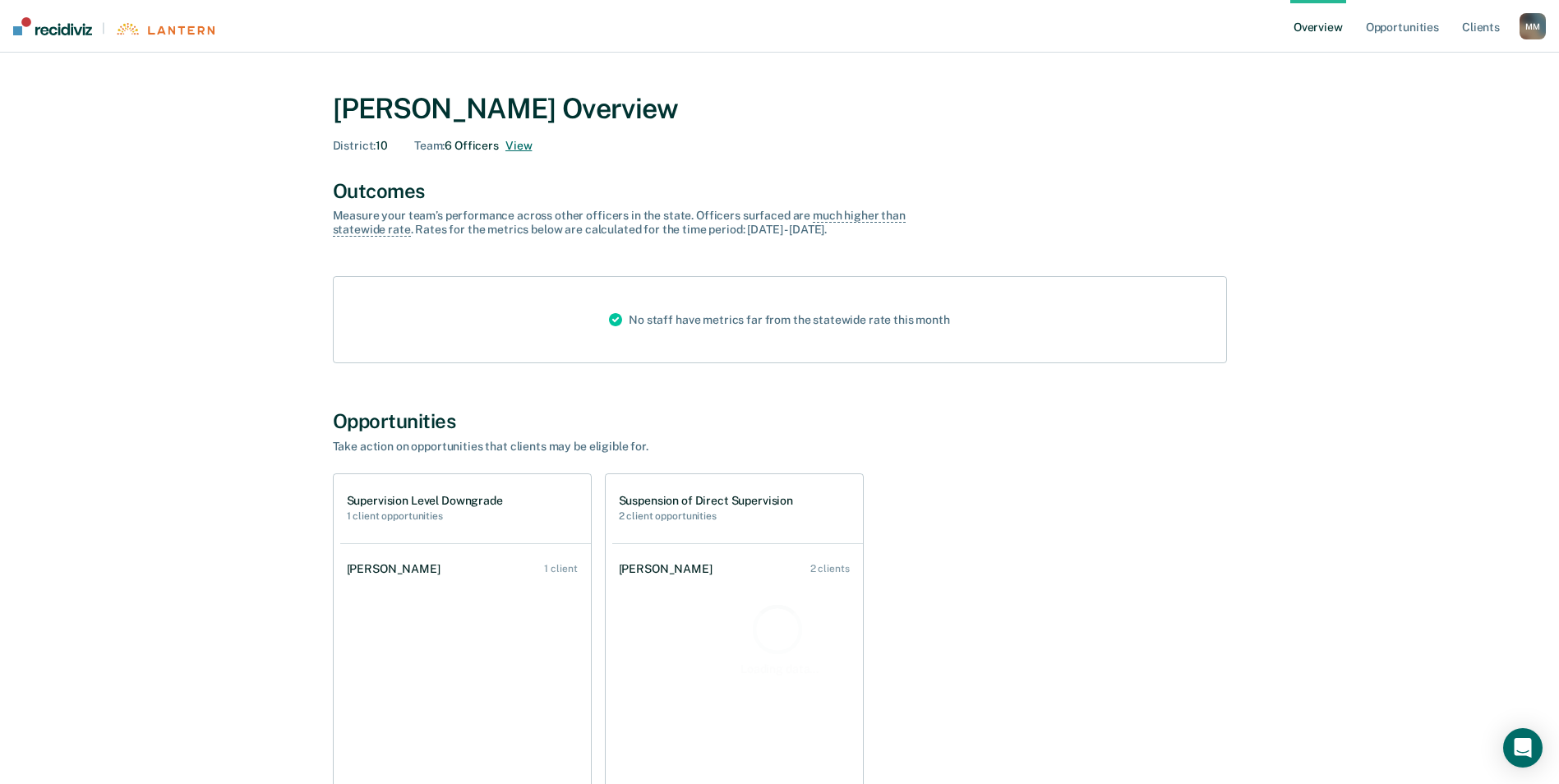
click at [523, 146] on button "View" at bounding box center [519, 145] width 26 height 14
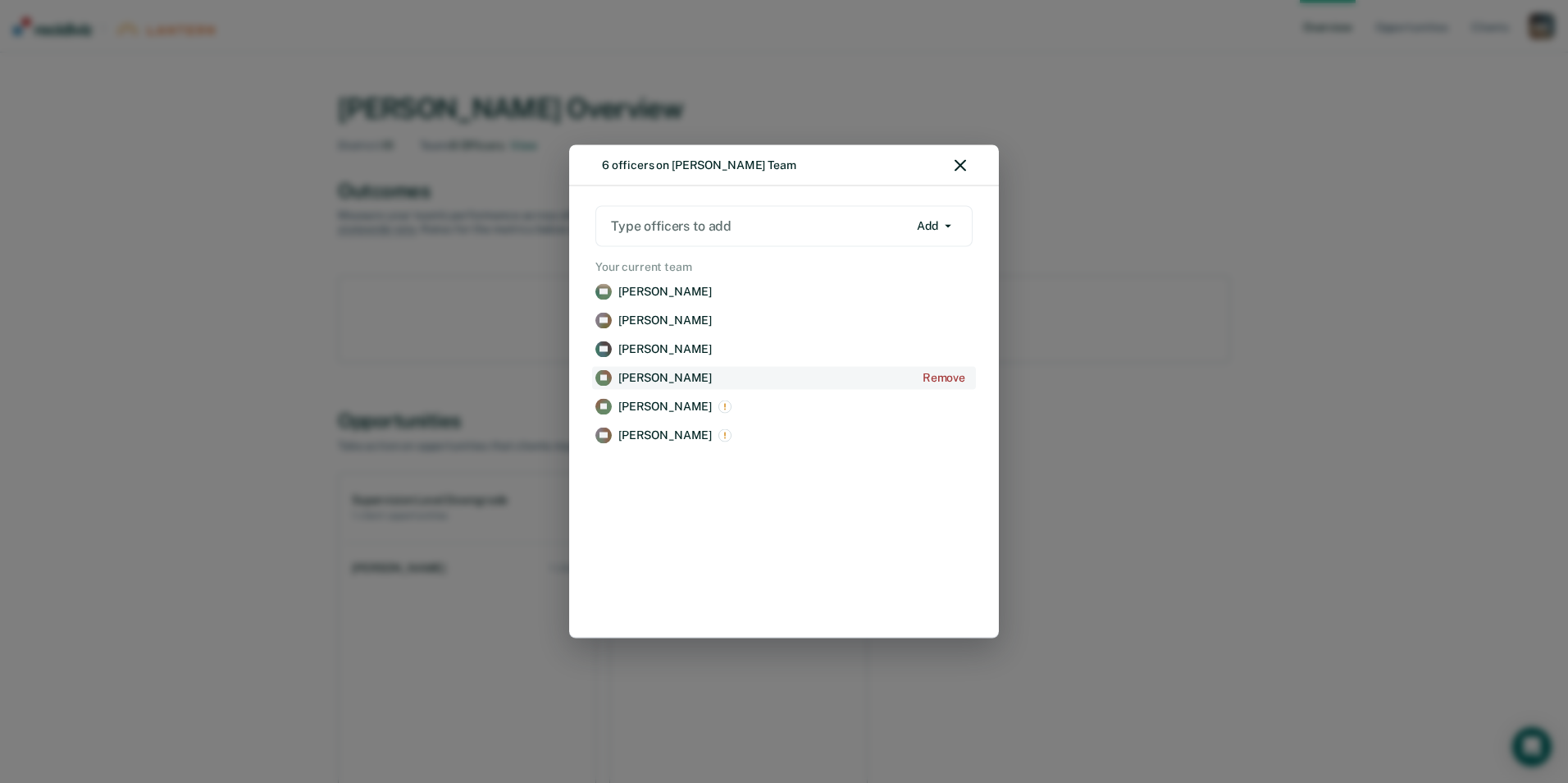
click at [660, 387] on link "TR Travis Rose Remove" at bounding box center [784, 378] width 384 height 22
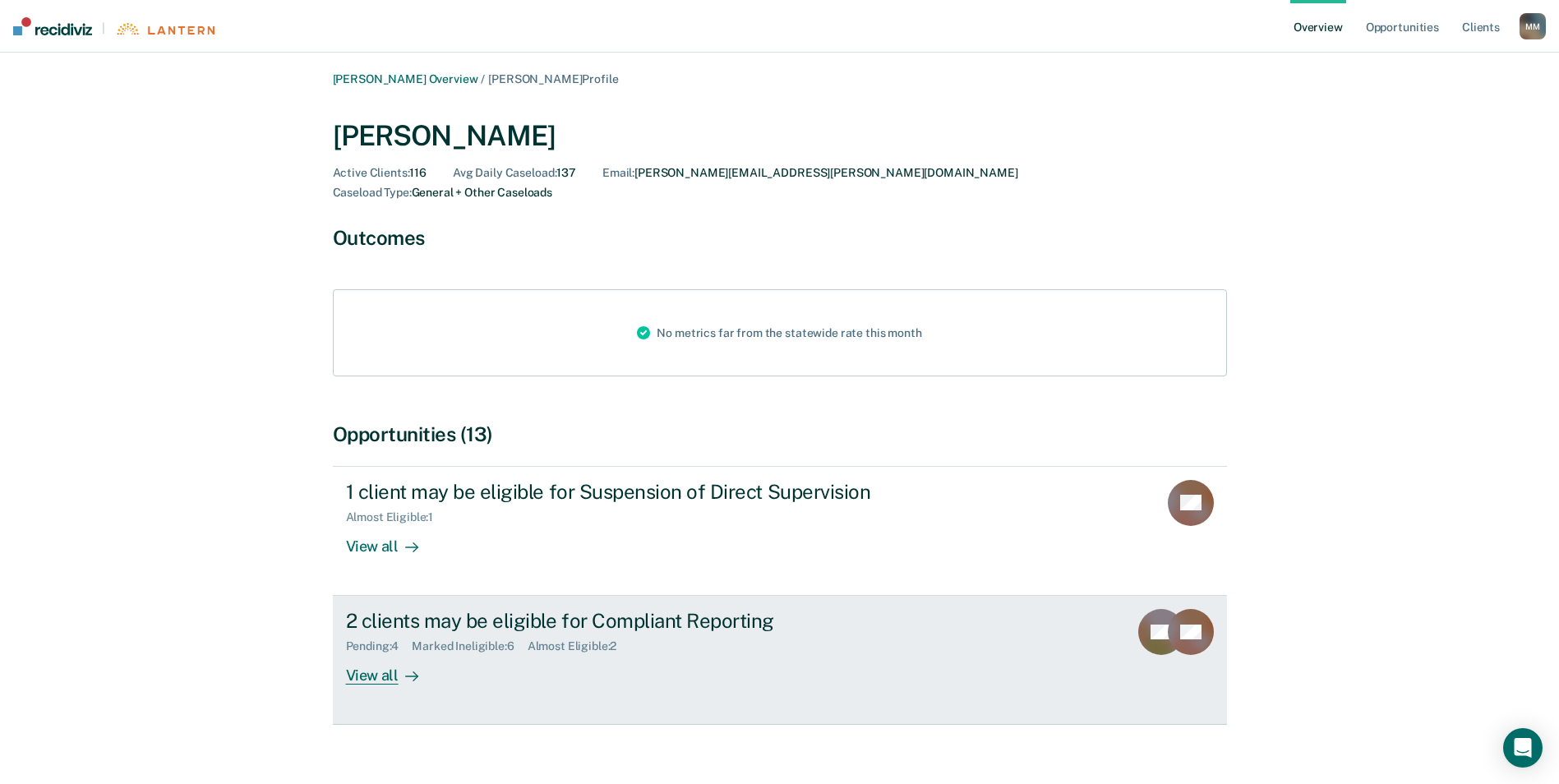
click at [386, 657] on div "View all" at bounding box center [391, 669] width 92 height 32
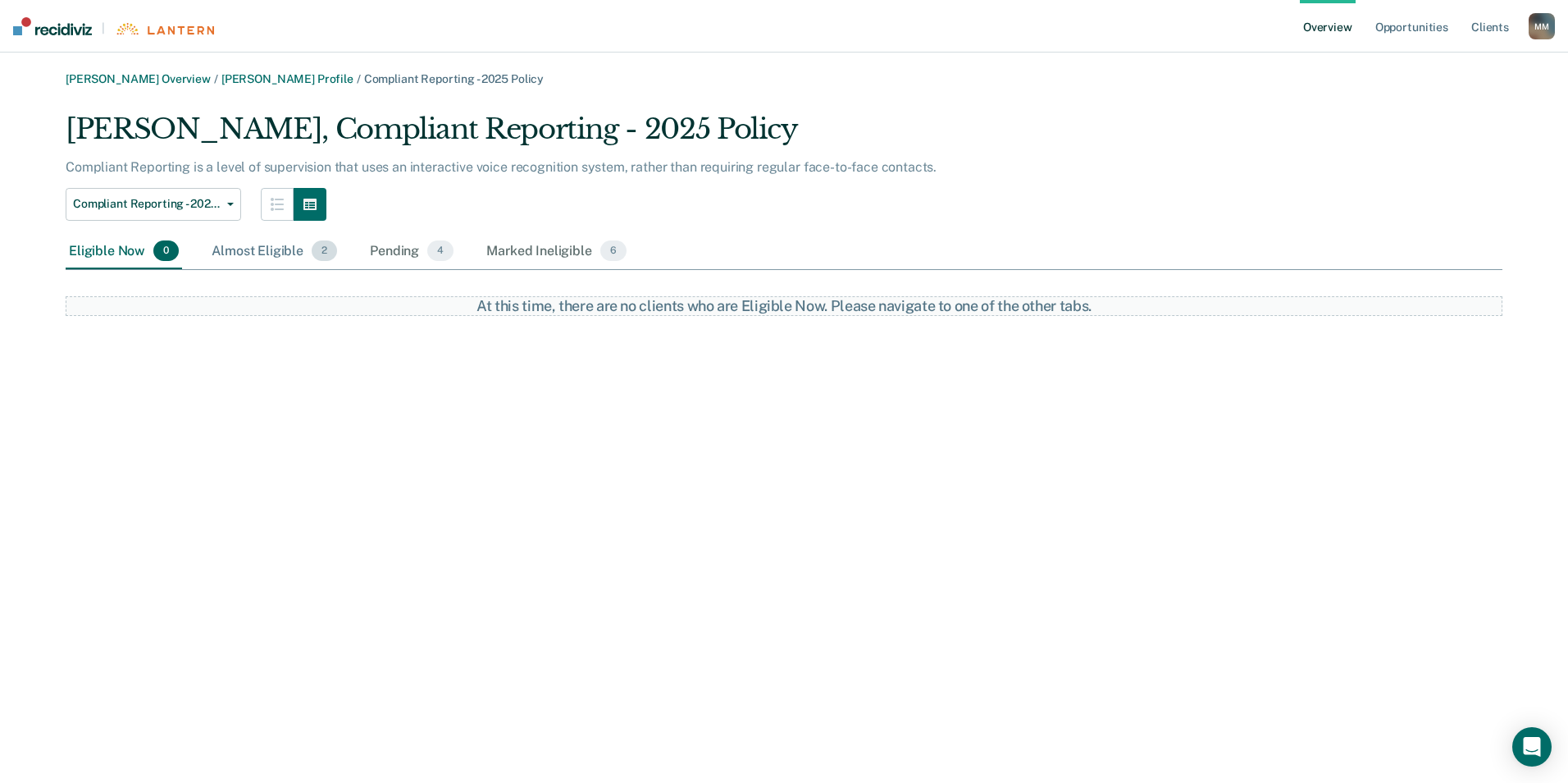
click at [299, 246] on div "Almost Eligible 2" at bounding box center [274, 251] width 132 height 36
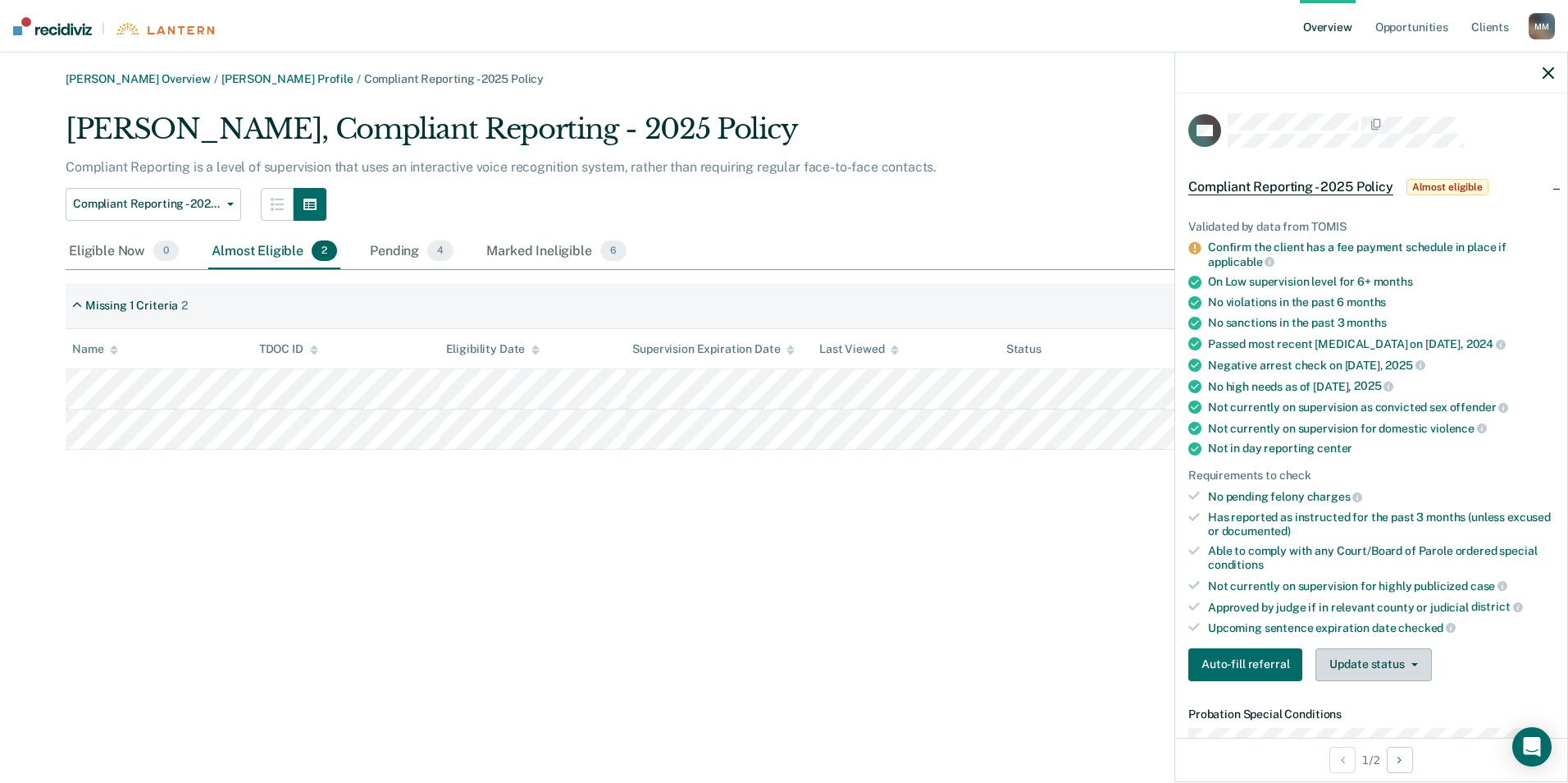
click at [1359, 664] on button "Update status" at bounding box center [1373, 664] width 115 height 33
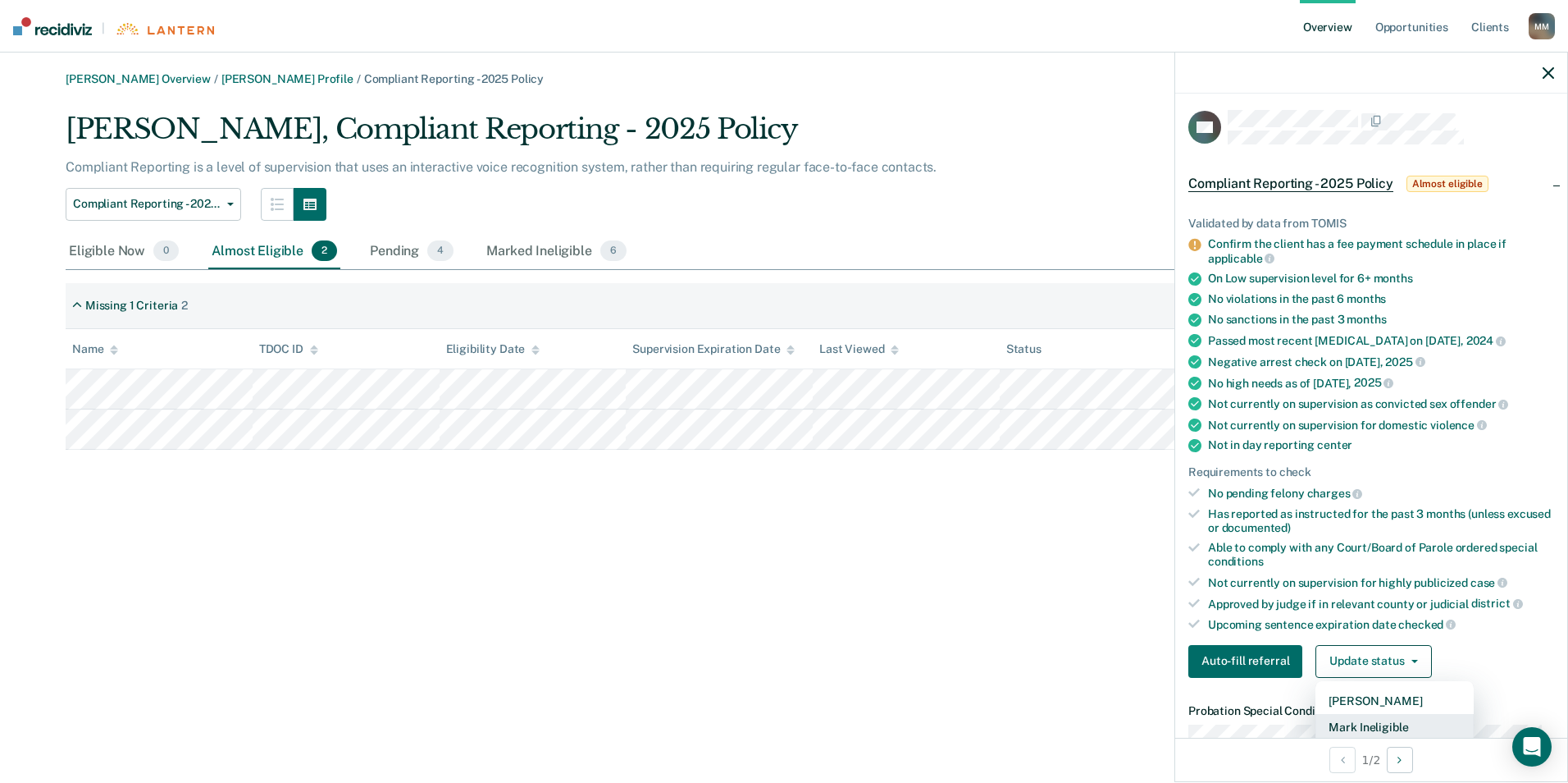
click at [1360, 729] on button "Mark Ineligible" at bounding box center [1394, 727] width 158 height 26
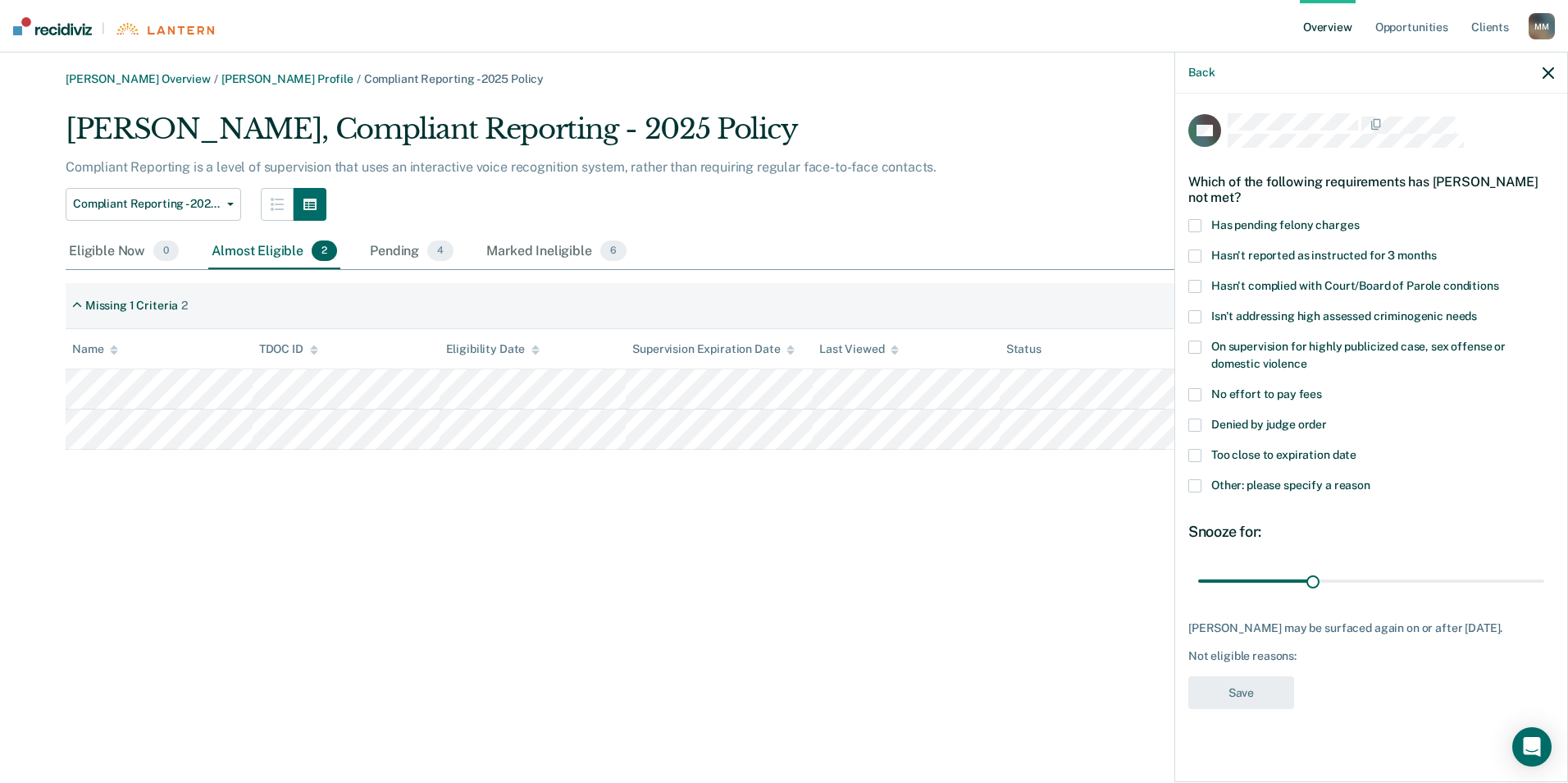
click at [1202, 399] on label "No effort to pay fees" at bounding box center [1372, 396] width 366 height 18
drag, startPoint x: 1308, startPoint y: 582, endPoint x: 1560, endPoint y: 570, distance: 252.3
type input "90"
click at [1545, 570] on input "range" at bounding box center [1371, 580] width 346 height 29
click at [1258, 696] on button "Save" at bounding box center [1242, 693] width 106 height 33
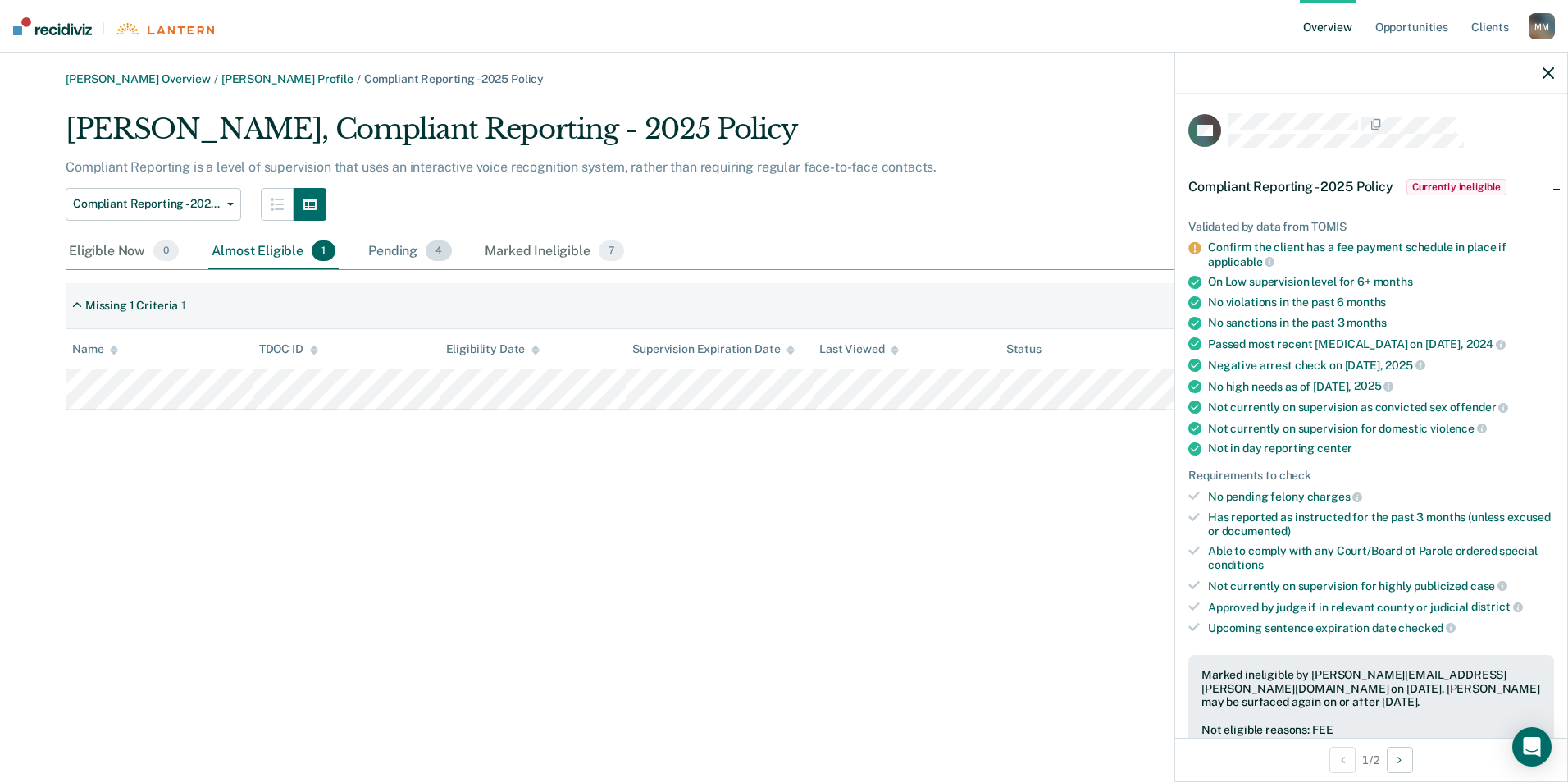
click at [412, 258] on div "Pending 4" at bounding box center [410, 251] width 90 height 36
